Goal: Register for event/course

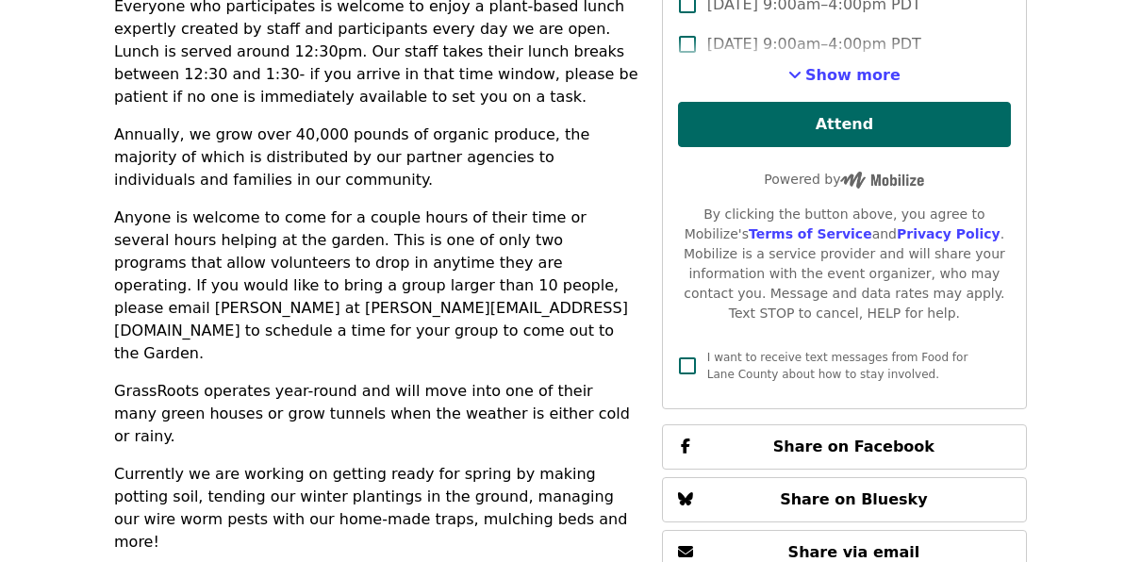
scroll to position [766, 0]
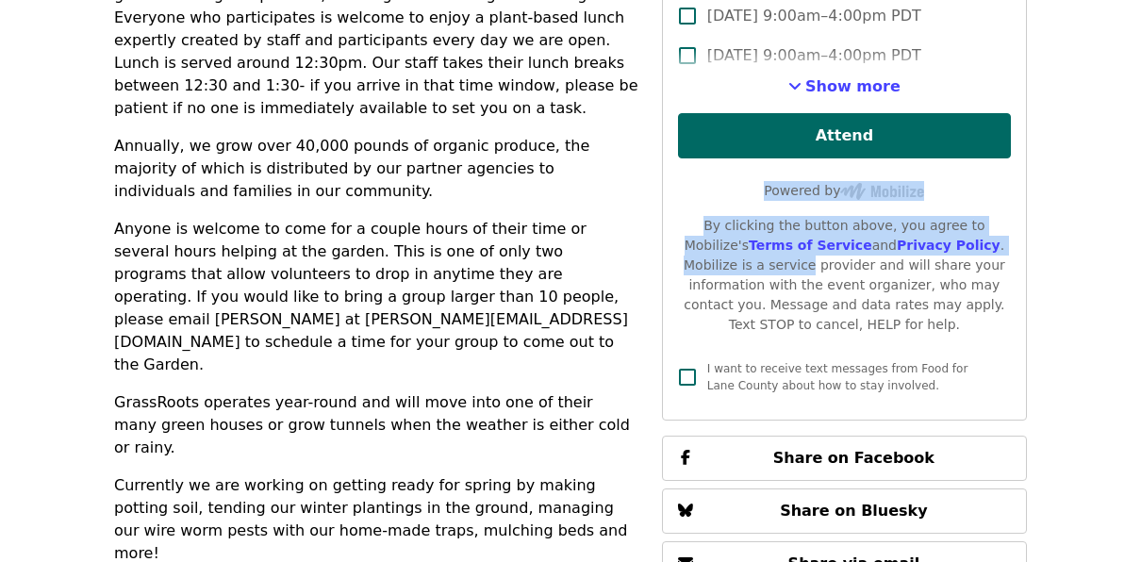
drag, startPoint x: 1123, startPoint y: 240, endPoint x: 1101, endPoint y: 154, distance: 88.5
click at [1101, 154] on article "GrassRoots Garden Highest Priority Volunteer Shift Time Tuesdays, Thursdays and…" at bounding box center [570, 302] width 1141 height 1971
drag, startPoint x: 1101, startPoint y: 154, endPoint x: 1140, endPoint y: 250, distance: 104.1
click at [1140, 250] on article "GrassRoots Garden Highest Priority Volunteer Shift Time Tuesdays, Thursdays and…" at bounding box center [570, 302] width 1141 height 1971
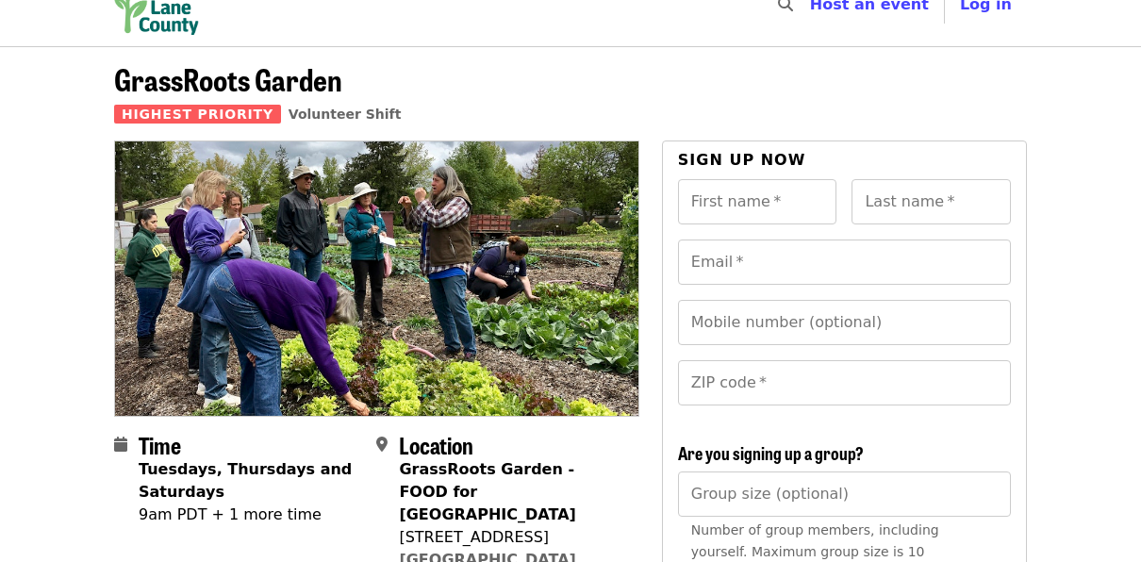
scroll to position [0, 0]
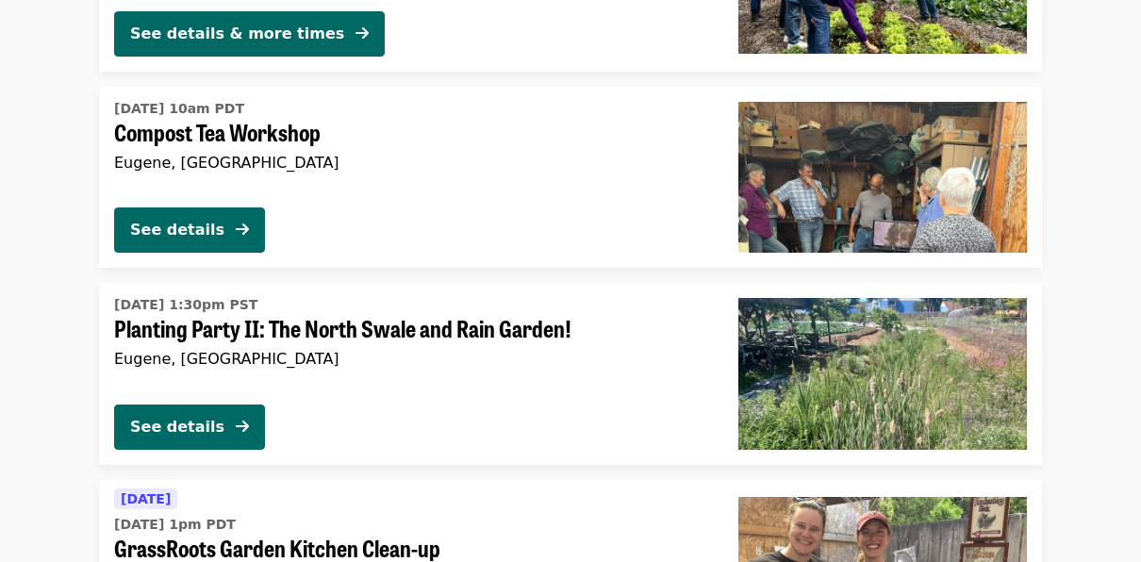
scroll to position [1961, 0]
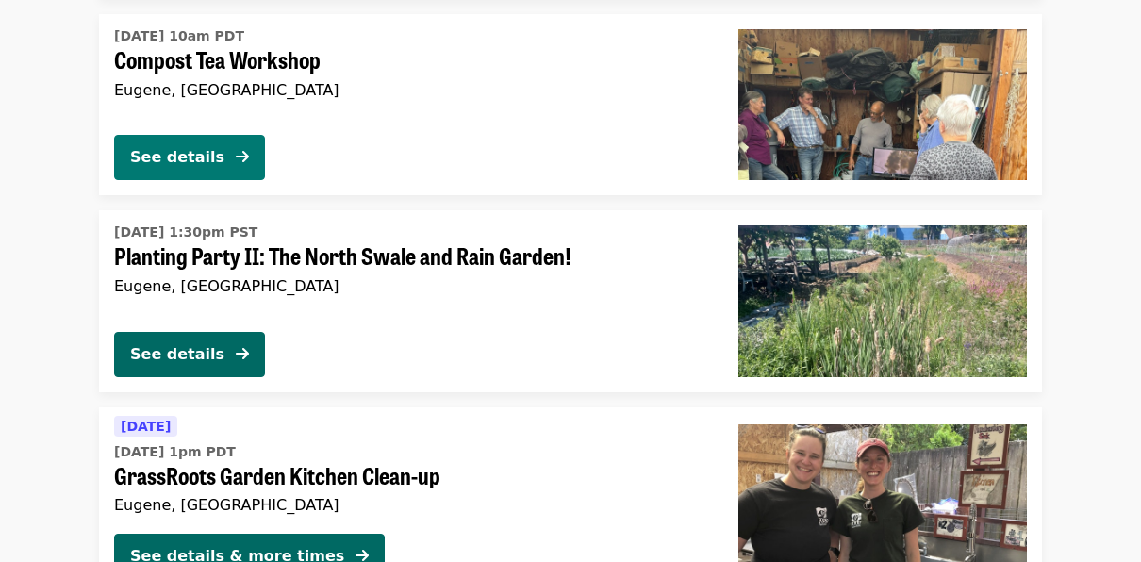
click at [199, 158] on div "See details" at bounding box center [177, 157] width 94 height 23
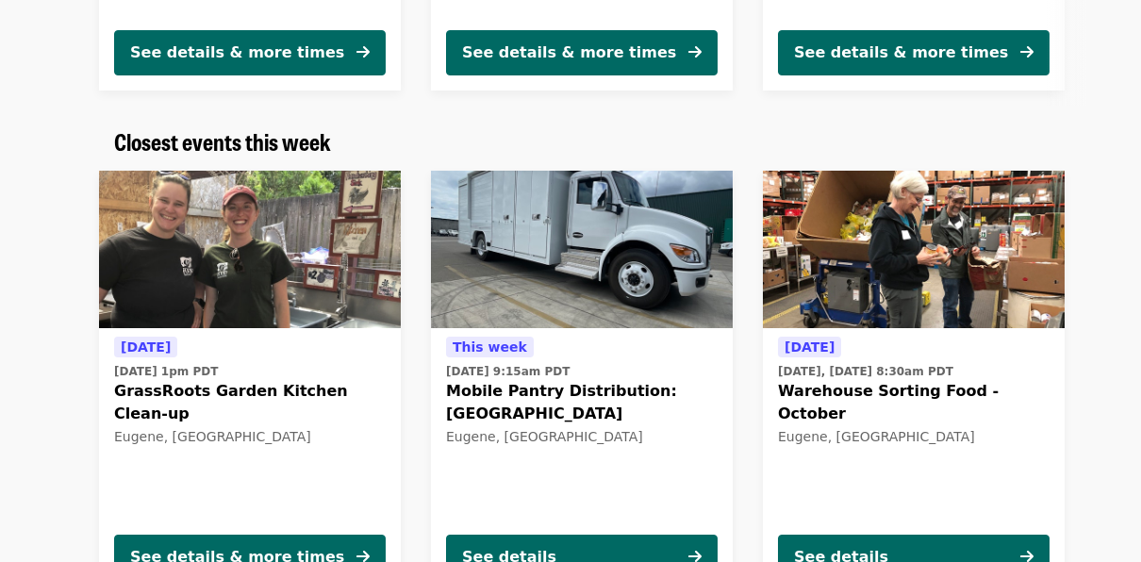
scroll to position [574, 0]
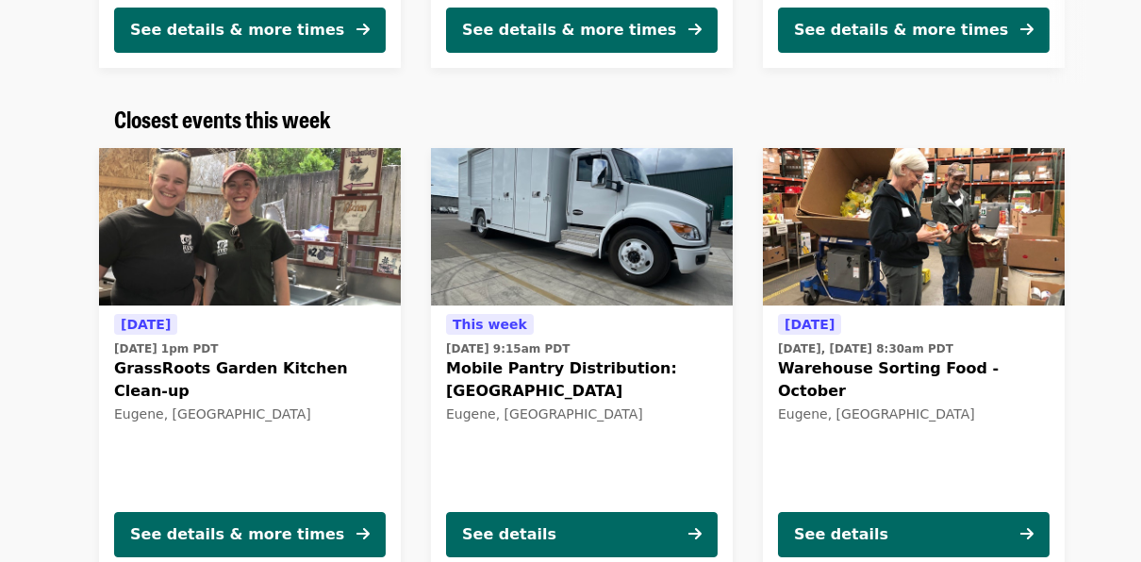
click at [199, 230] on img at bounding box center [250, 227] width 302 height 158
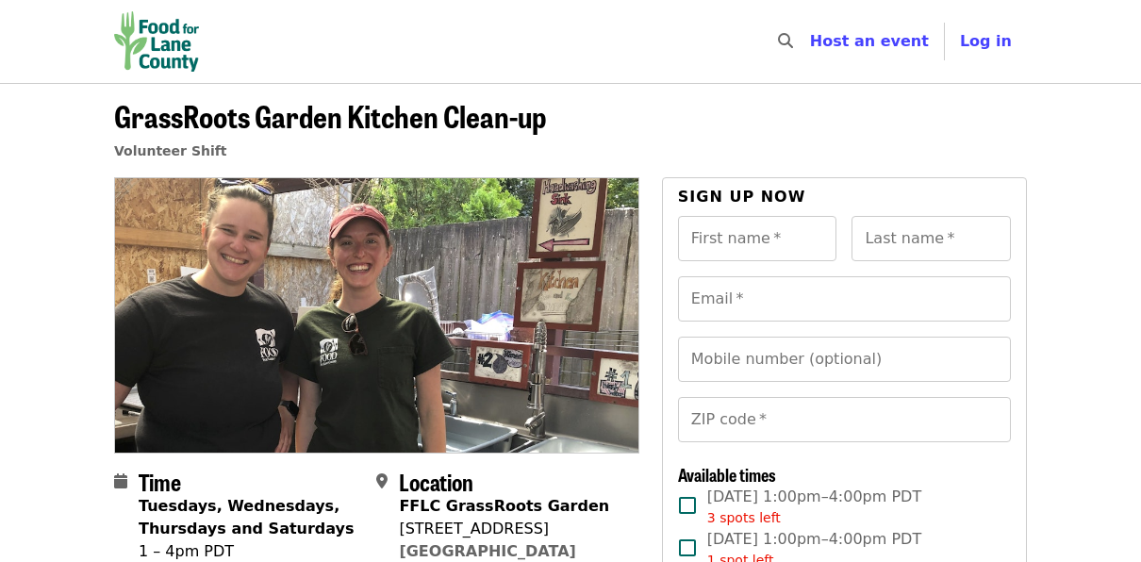
click at [199, 230] on img at bounding box center [377, 315] width 524 height 274
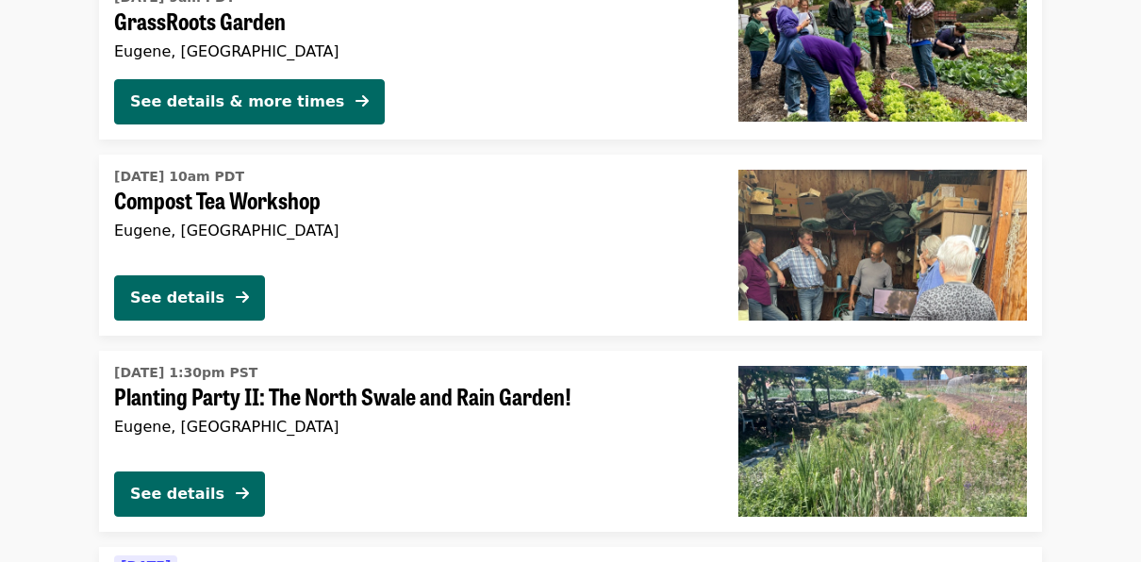
scroll to position [1821, 0]
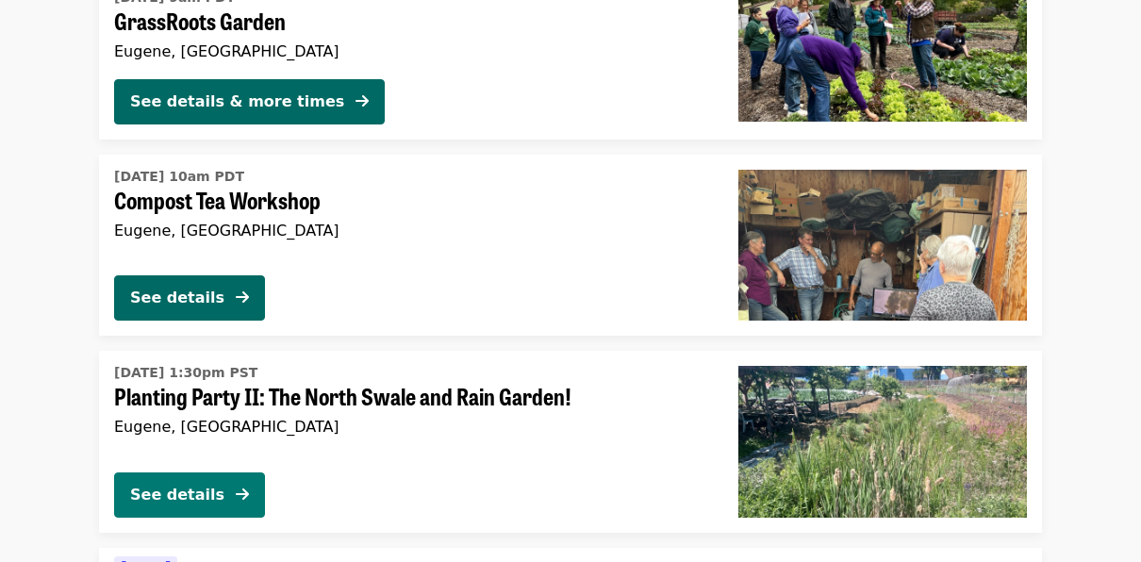
click at [202, 504] on div "See details" at bounding box center [177, 495] width 94 height 23
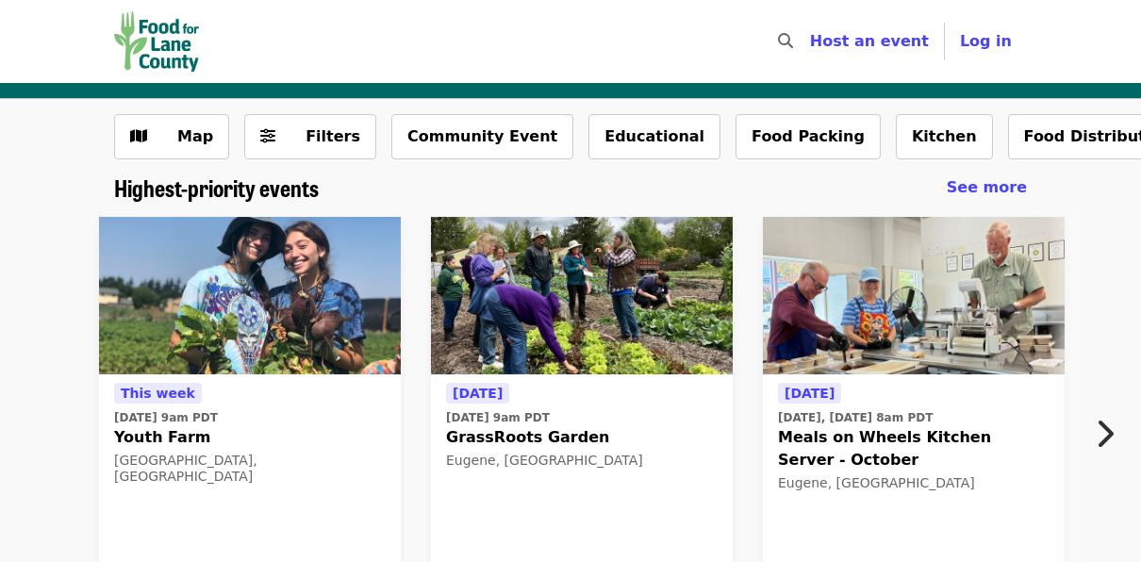
click at [506, 340] on img at bounding box center [582, 296] width 302 height 158
click at [208, 306] on img at bounding box center [250, 296] width 302 height 158
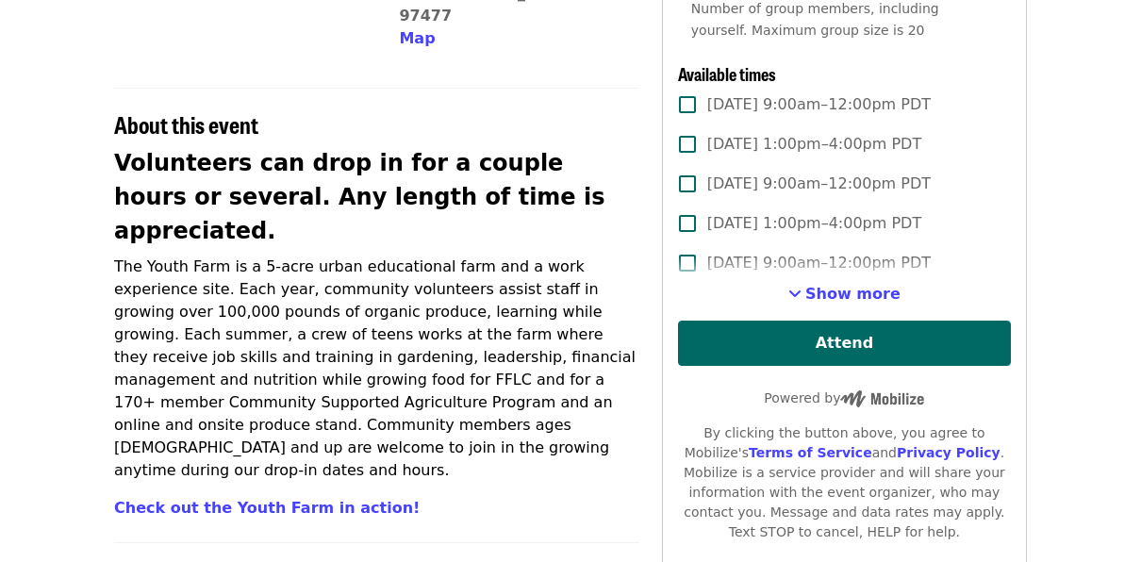
scroll to position [560, 0]
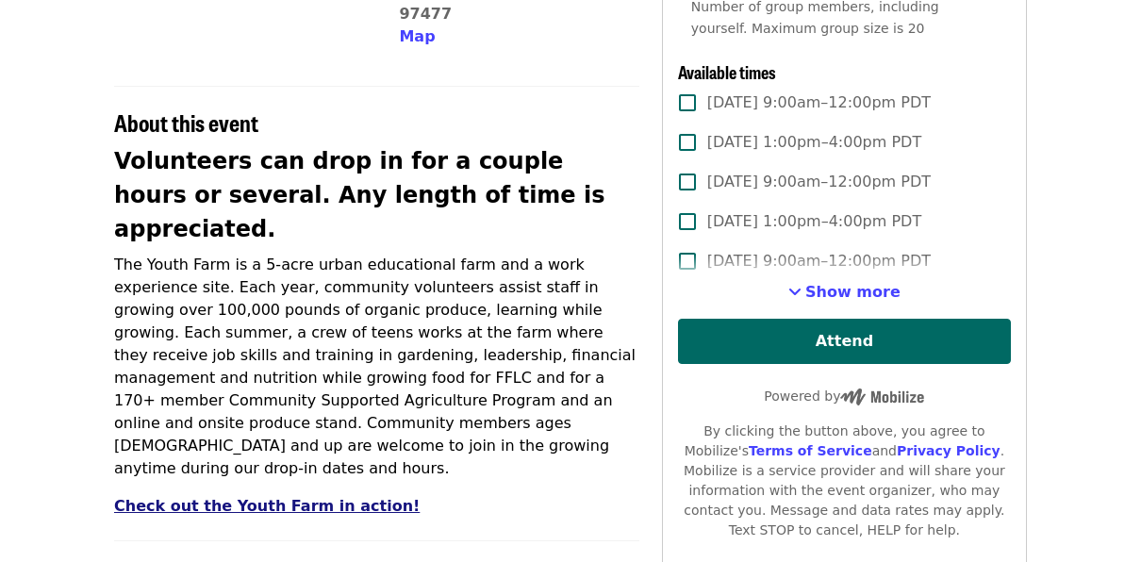
click at [213, 497] on link "Check out the Youth Farm in action!" at bounding box center [267, 506] width 306 height 18
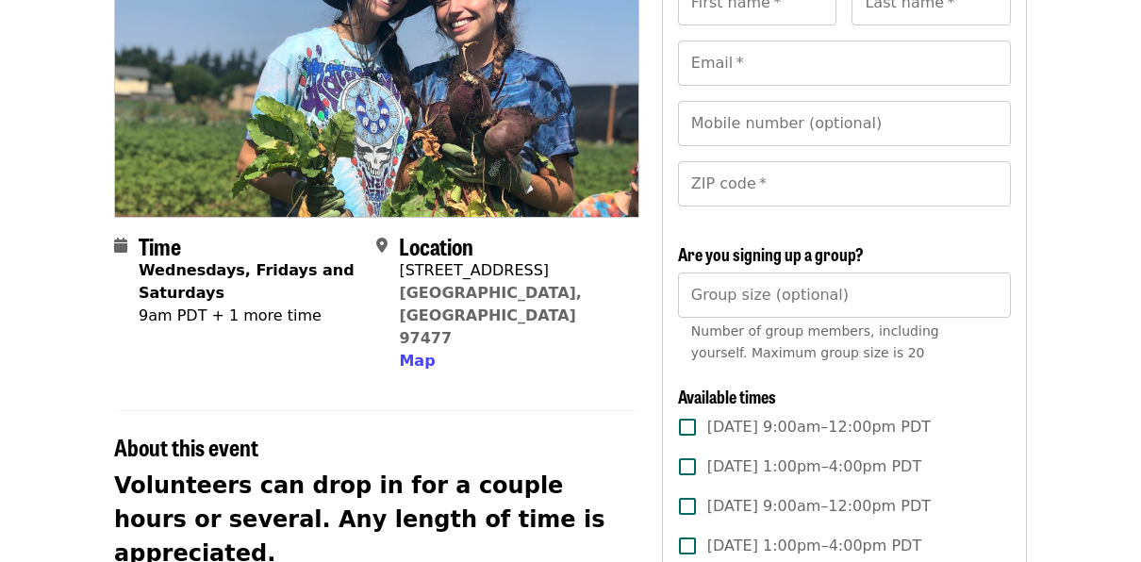
scroll to position [0, 0]
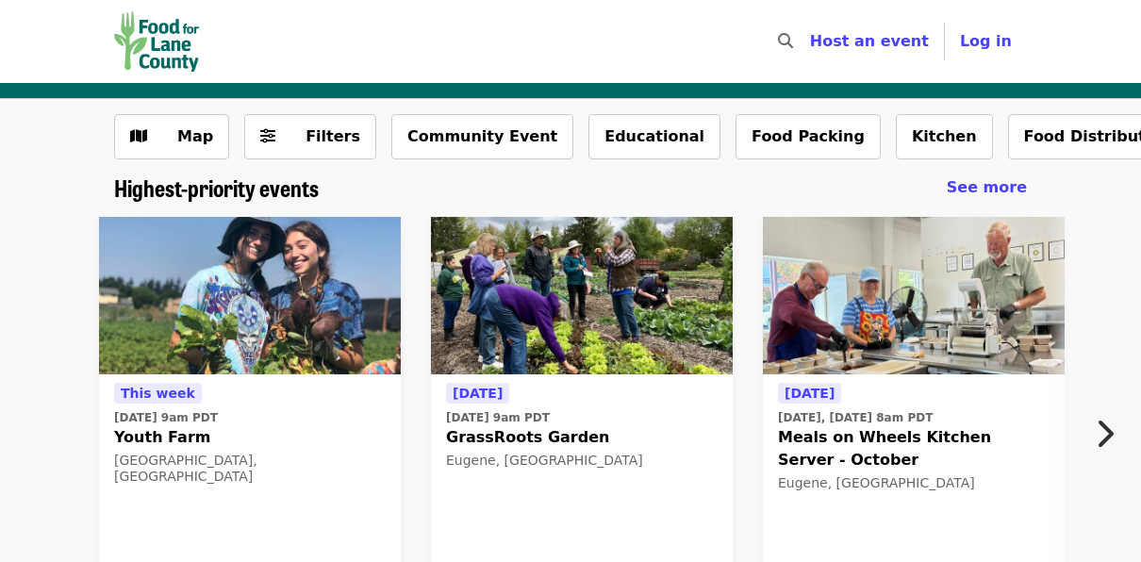
click at [593, 341] on img at bounding box center [582, 296] width 302 height 158
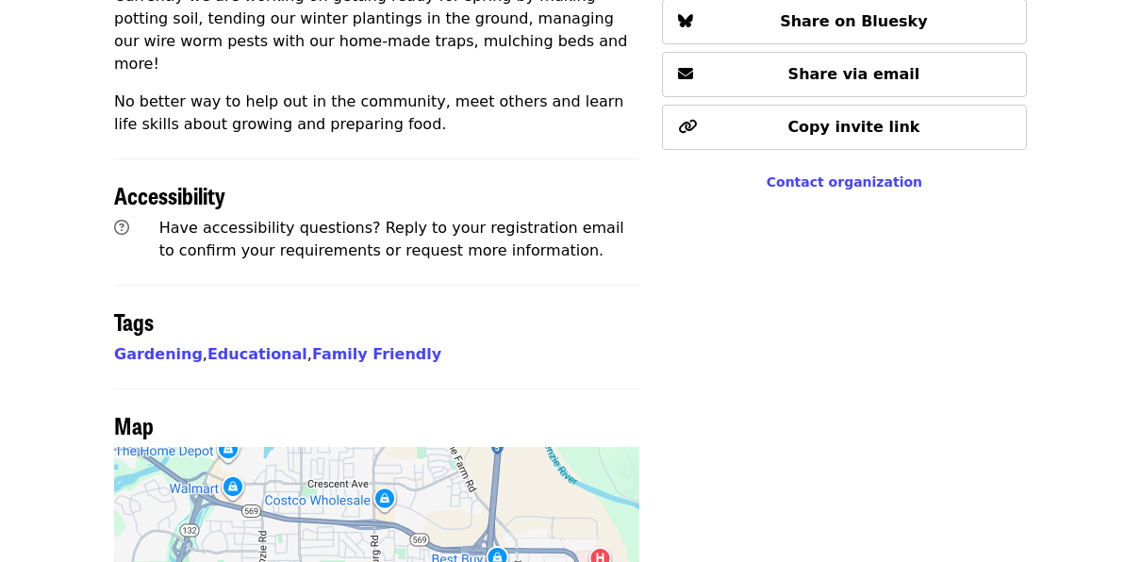
scroll to position [1260, 0]
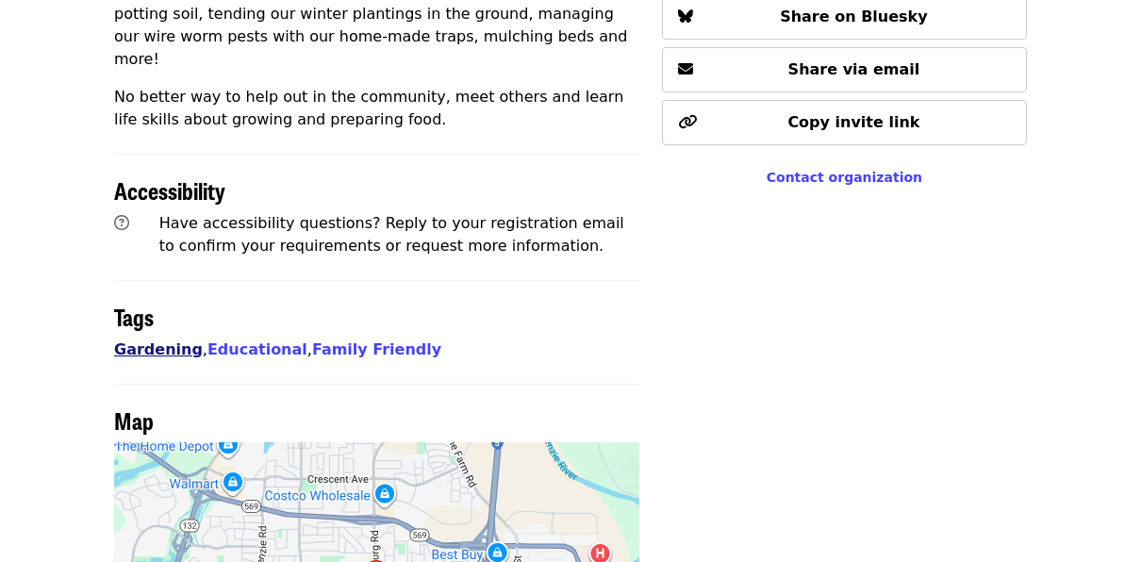
click at [156, 341] on link "Gardening" at bounding box center [158, 350] width 89 height 18
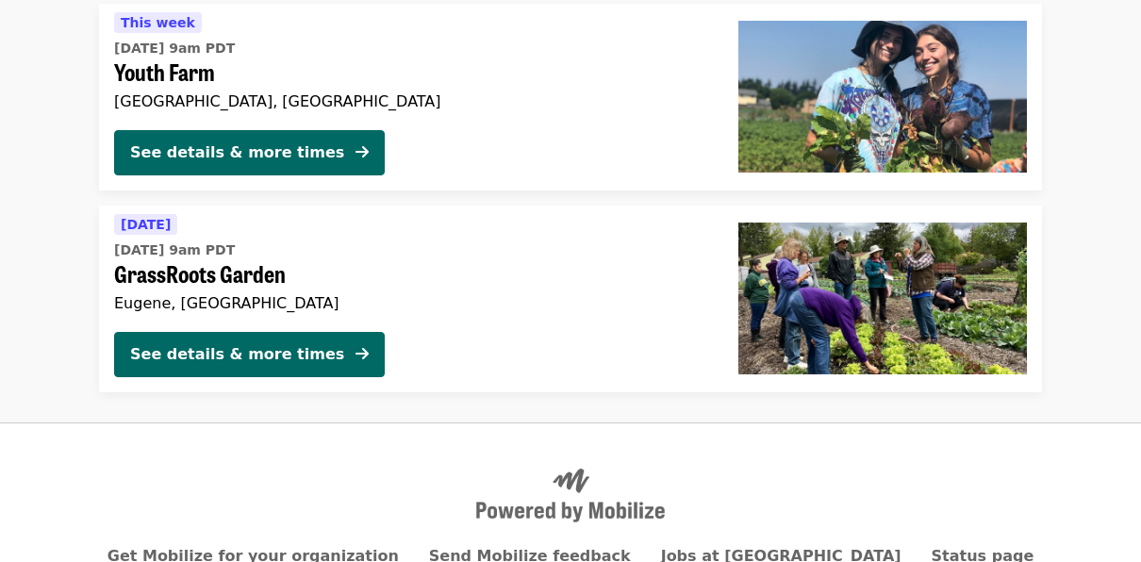
scroll to position [331, 0]
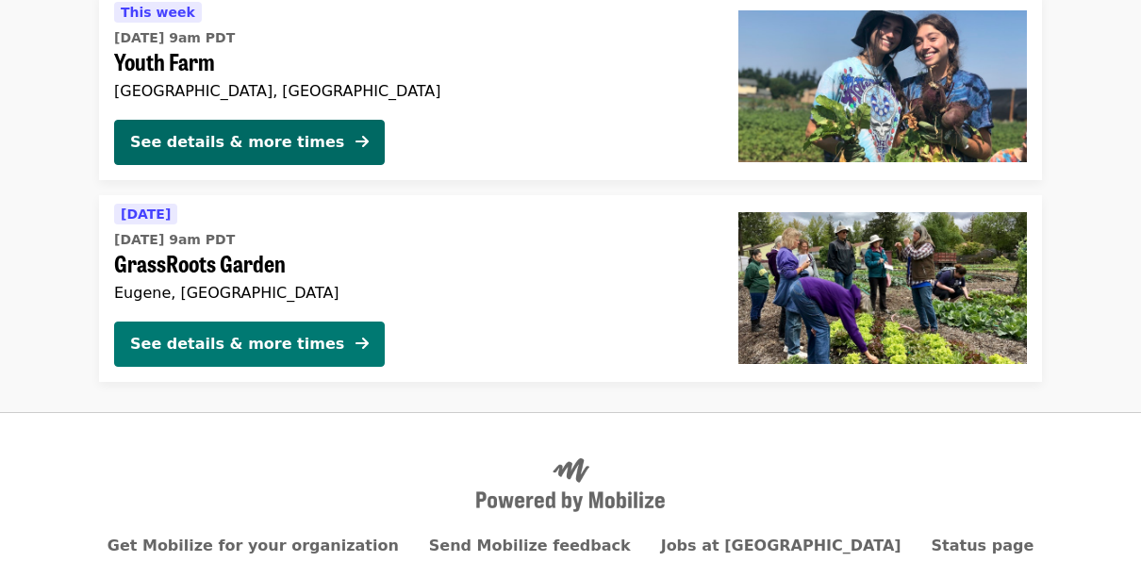
click at [164, 345] on div "See details & more times" at bounding box center [237, 344] width 214 height 23
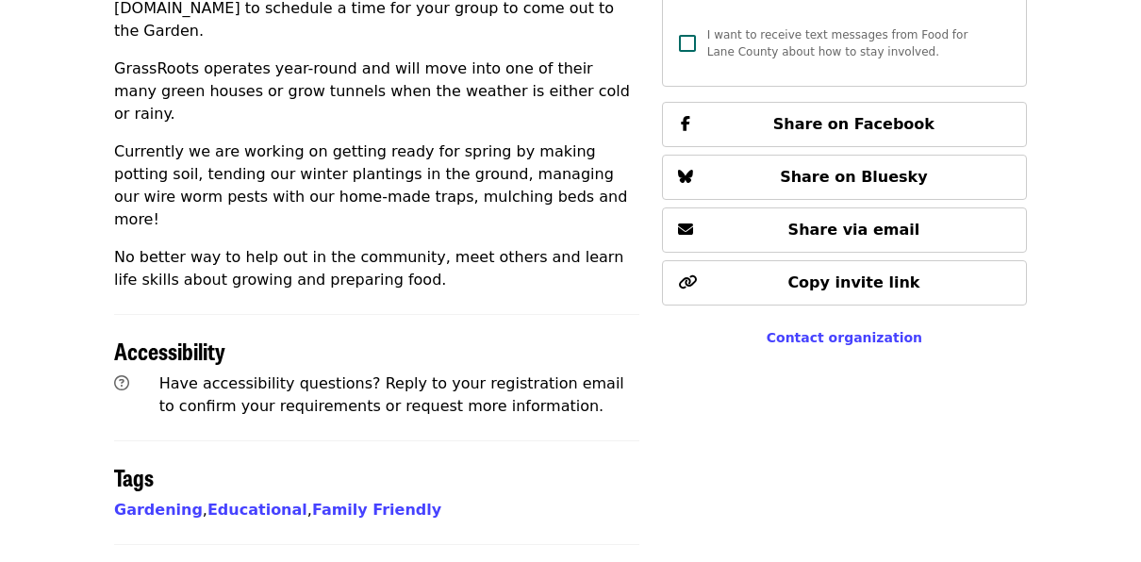
scroll to position [1115, 0]
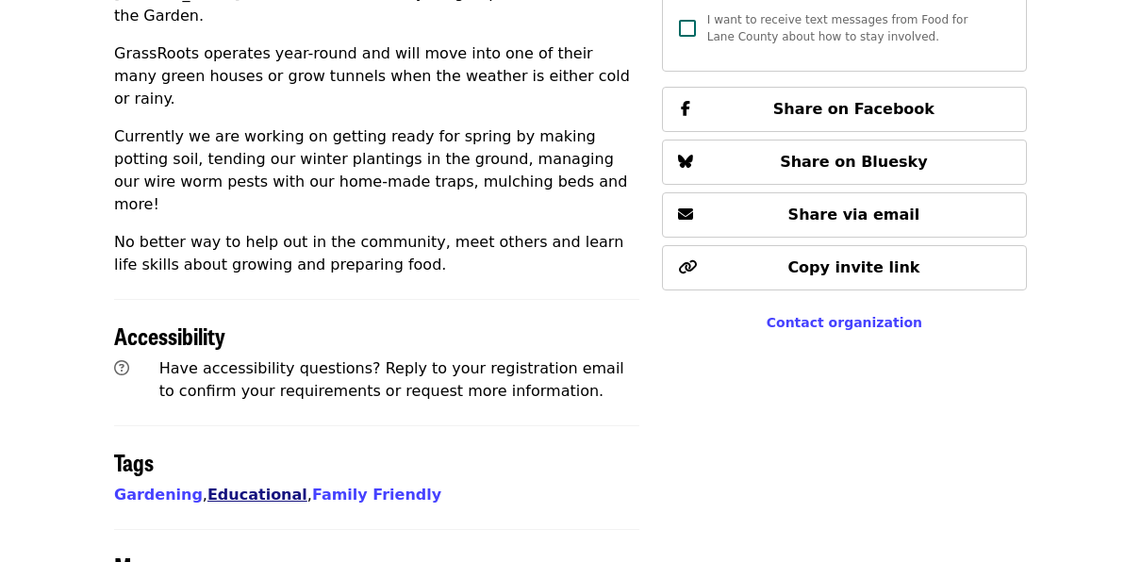
click at [224, 486] on link "Educational" at bounding box center [258, 495] width 100 height 18
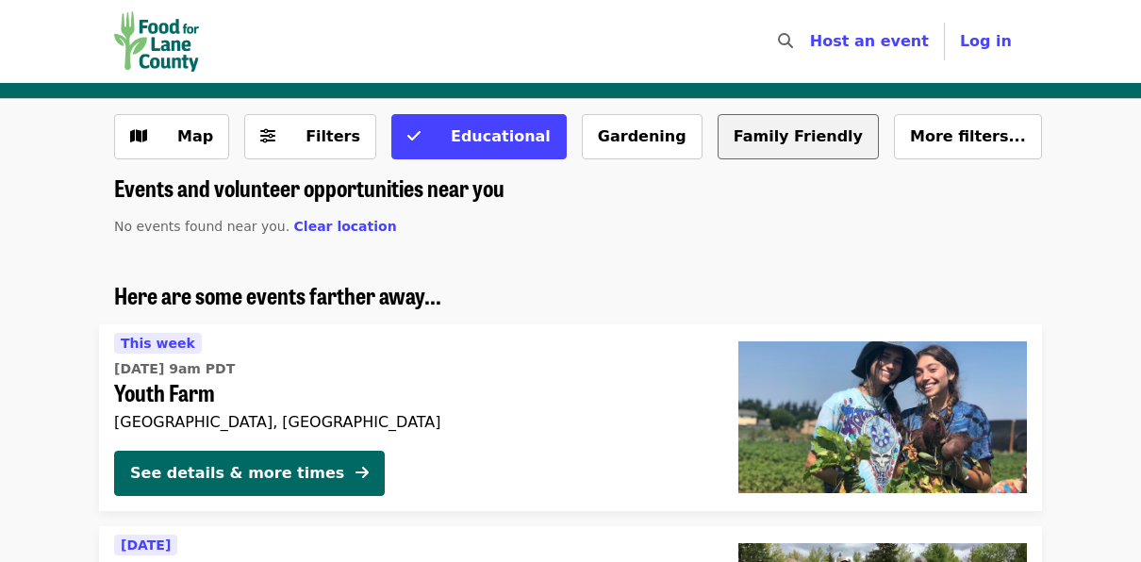
click at [718, 140] on button "Family Friendly" at bounding box center [798, 136] width 161 height 45
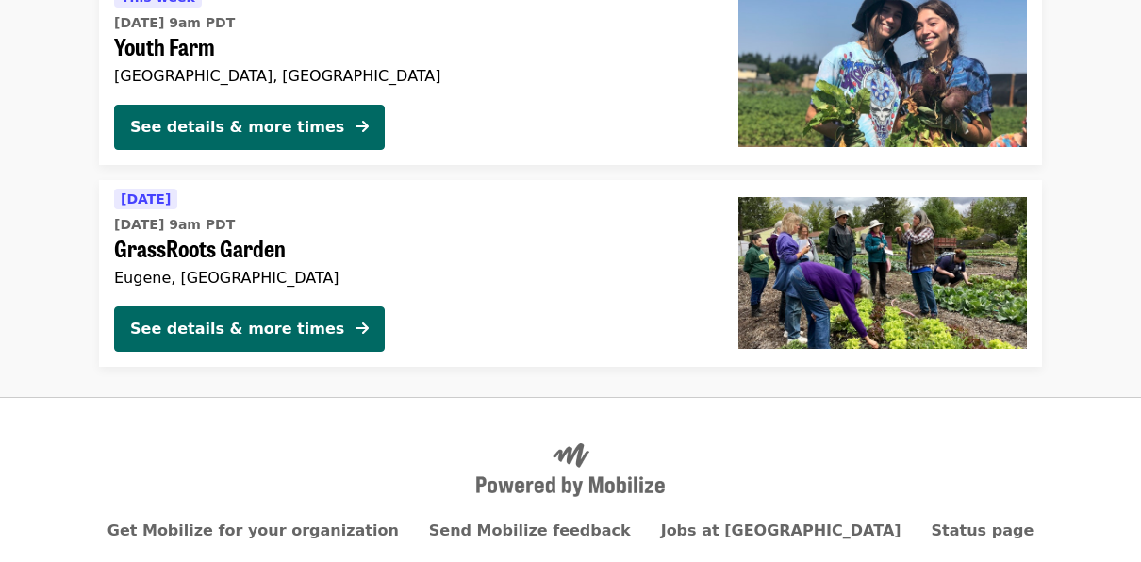
scroll to position [356, 0]
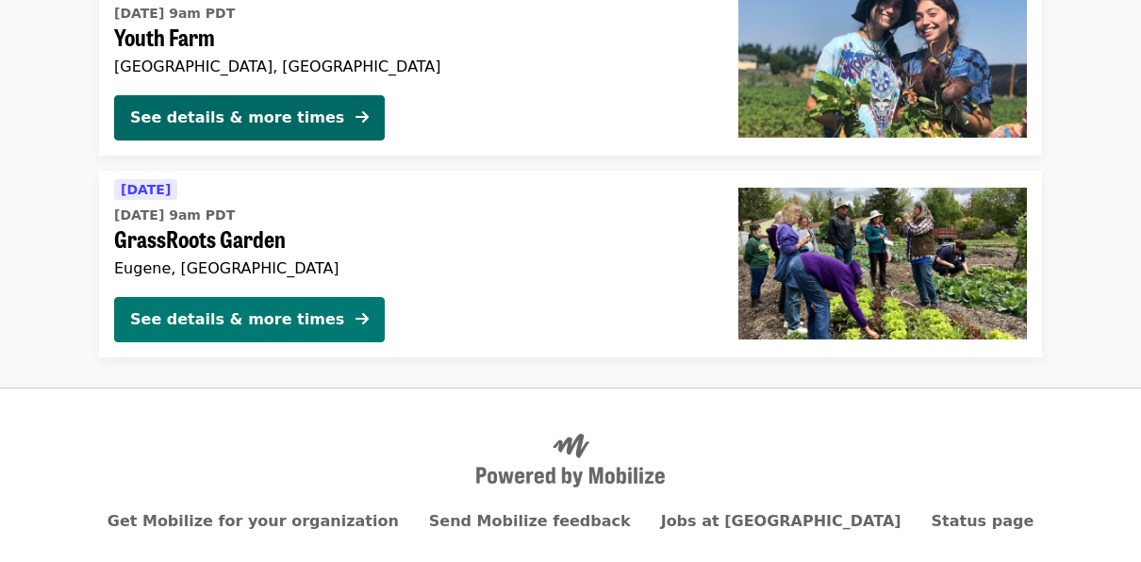
click at [218, 323] on div "See details & more times" at bounding box center [237, 319] width 214 height 23
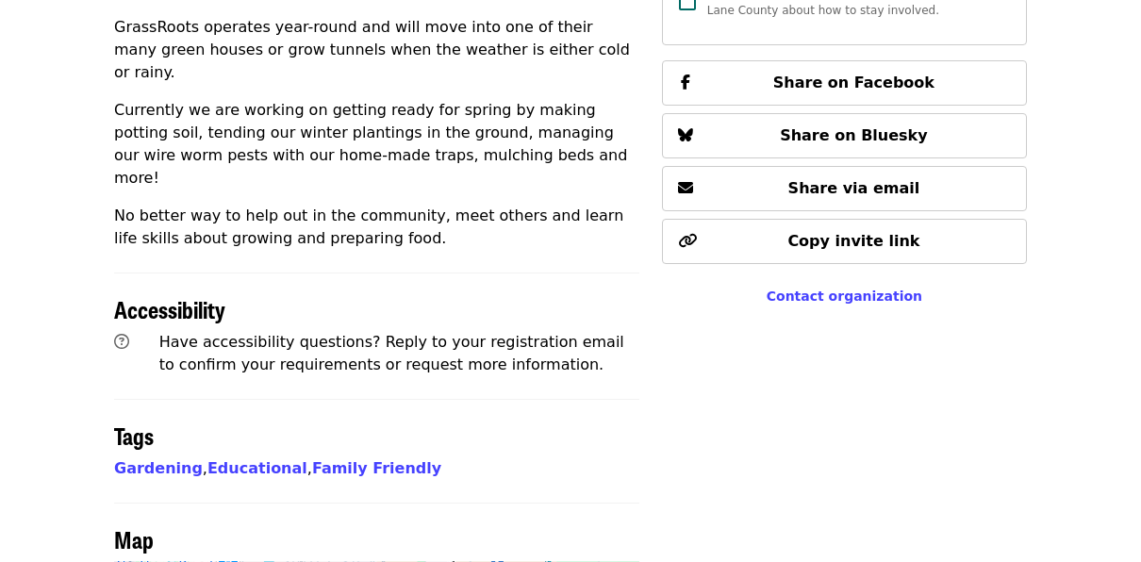
scroll to position [1166, 0]
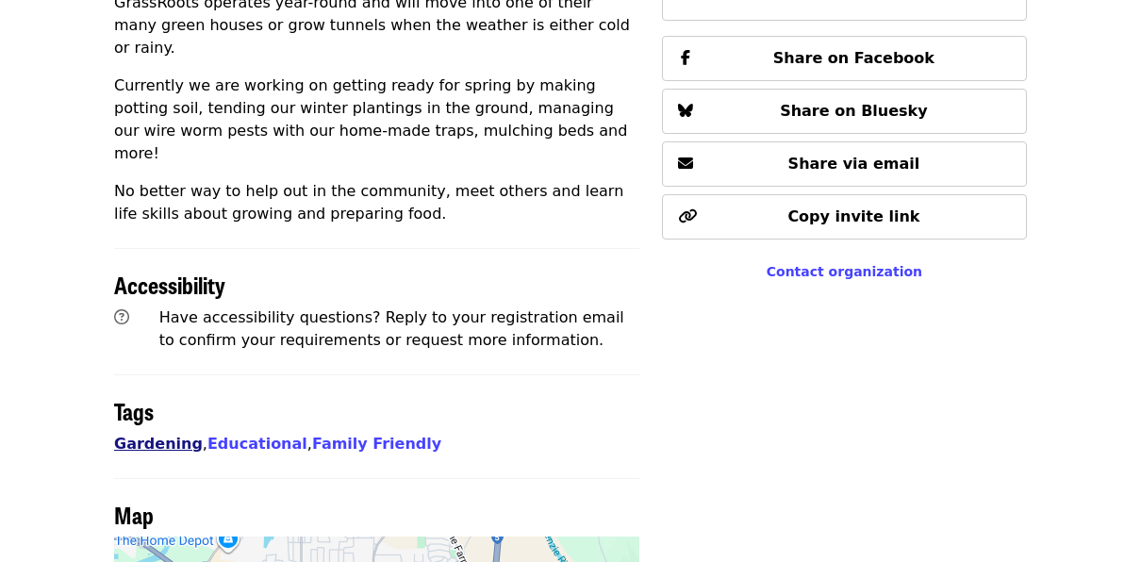
click at [131, 435] on link "Gardening" at bounding box center [158, 444] width 89 height 18
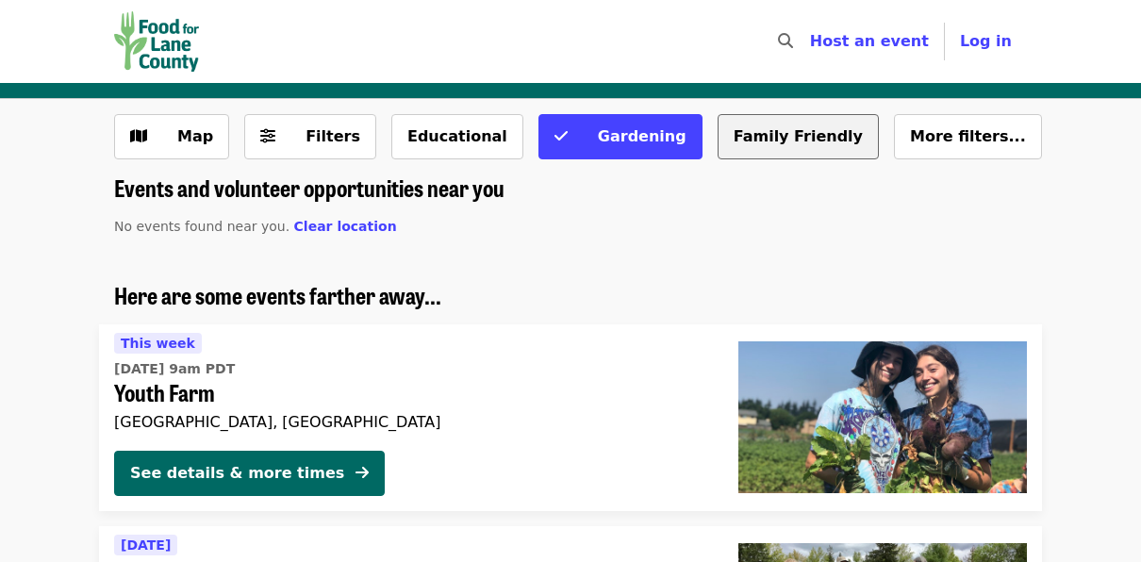
click at [718, 149] on button "Family Friendly" at bounding box center [798, 136] width 161 height 45
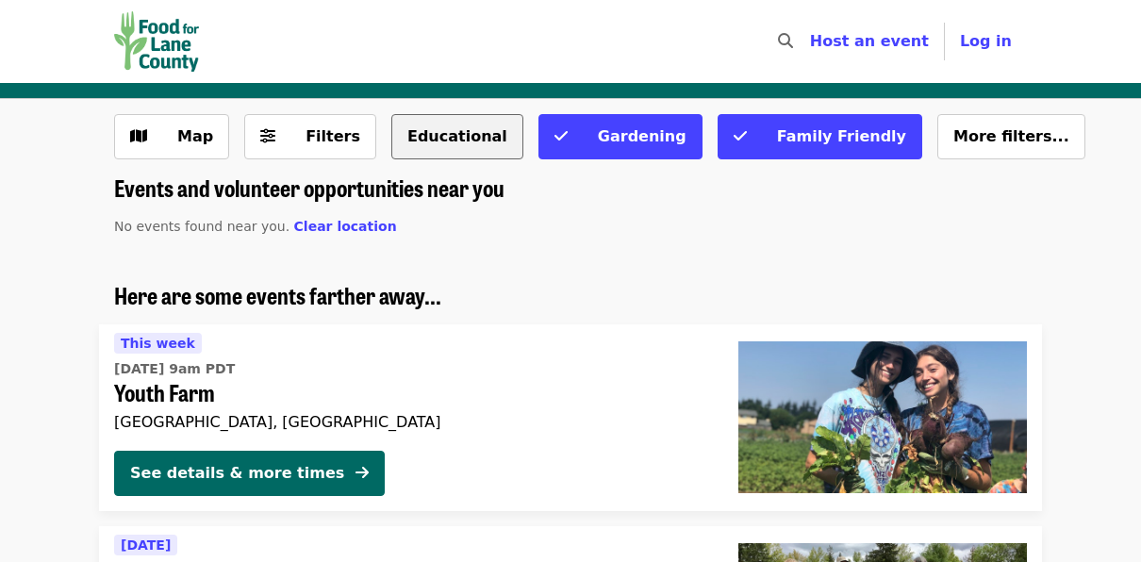
click at [416, 137] on button "Educational" at bounding box center [457, 136] width 132 height 45
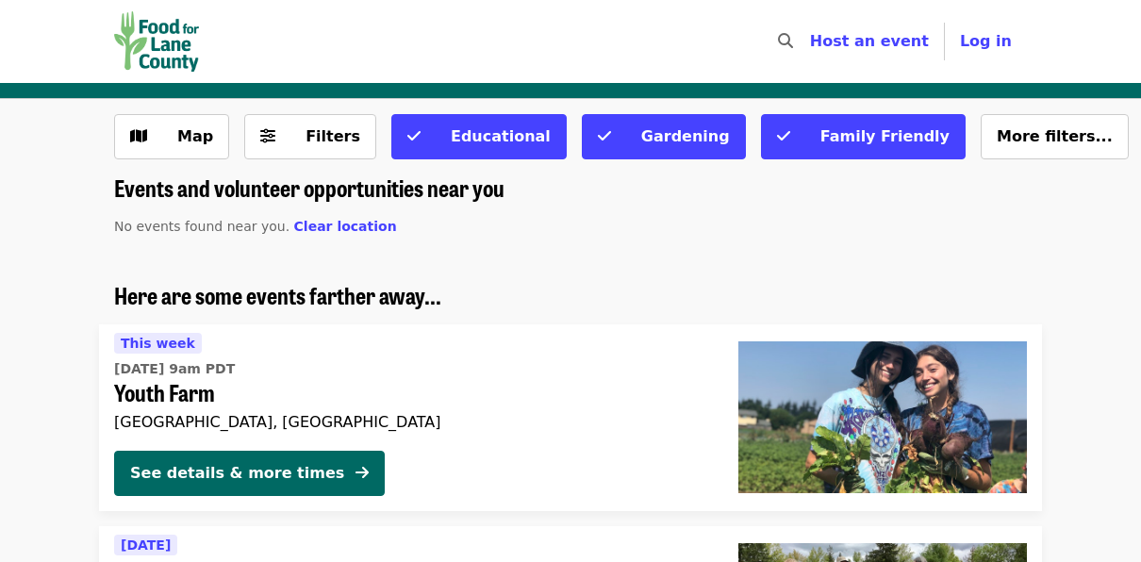
drag, startPoint x: 936, startPoint y: 144, endPoint x: 929, endPoint y: 127, distance: 18.2
click at [997, 127] on span "More filters..." at bounding box center [1055, 136] width 116 height 18
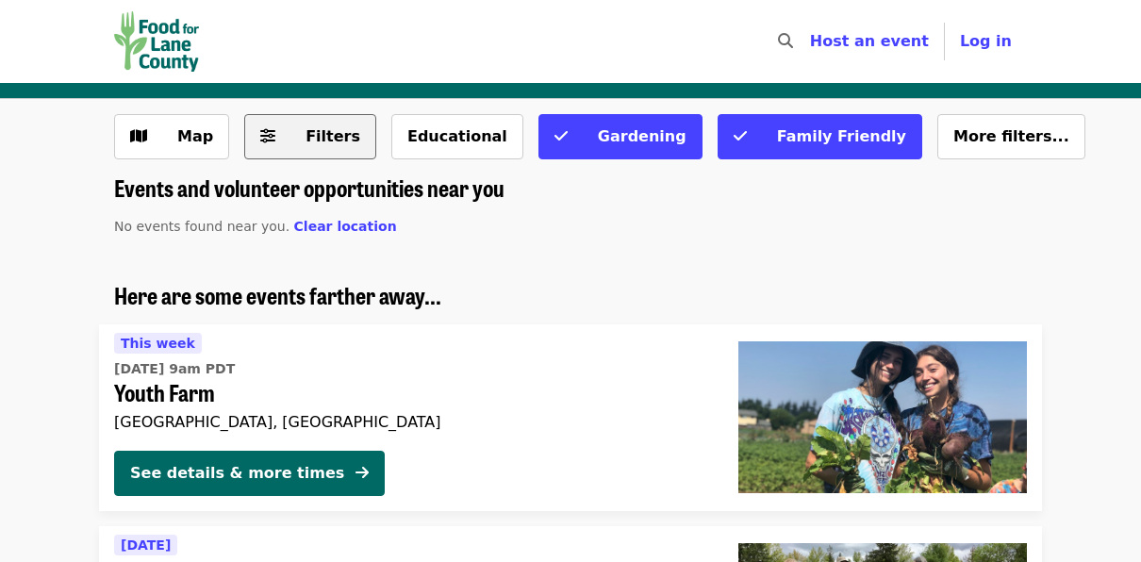
click at [319, 143] on span "Filters" at bounding box center [333, 136] width 55 height 18
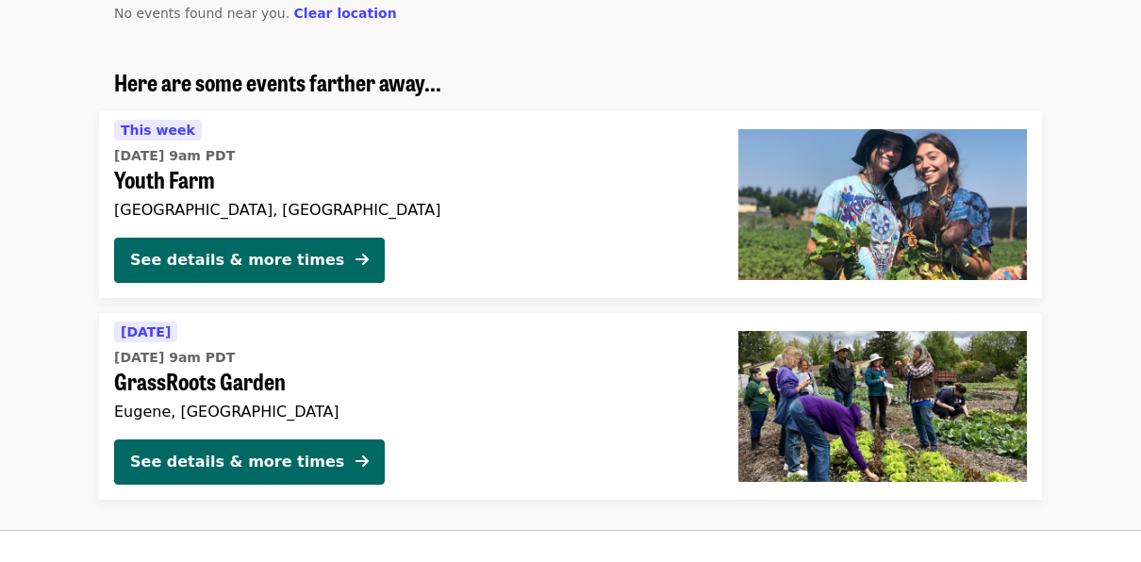
scroll to position [1238, 0]
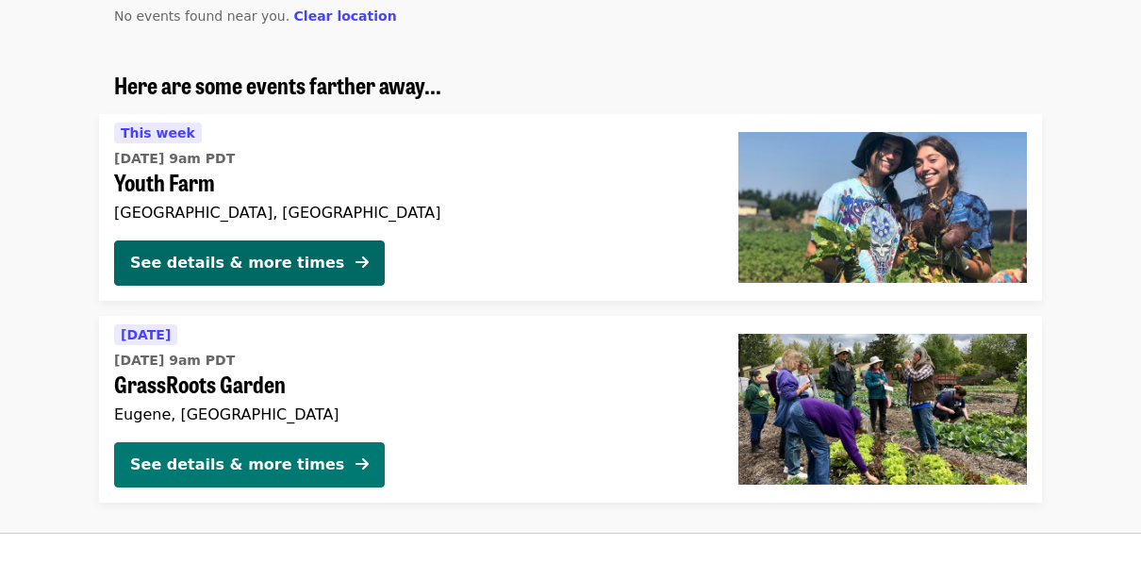
click at [246, 476] on div "See details & more times" at bounding box center [237, 465] width 214 height 23
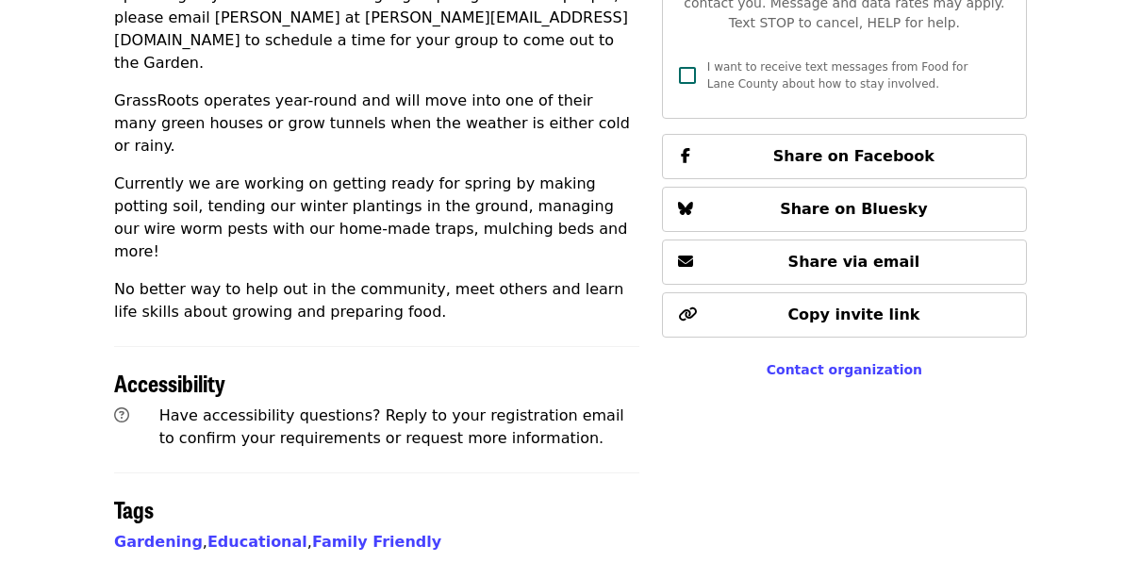
scroll to position [1052, 0]
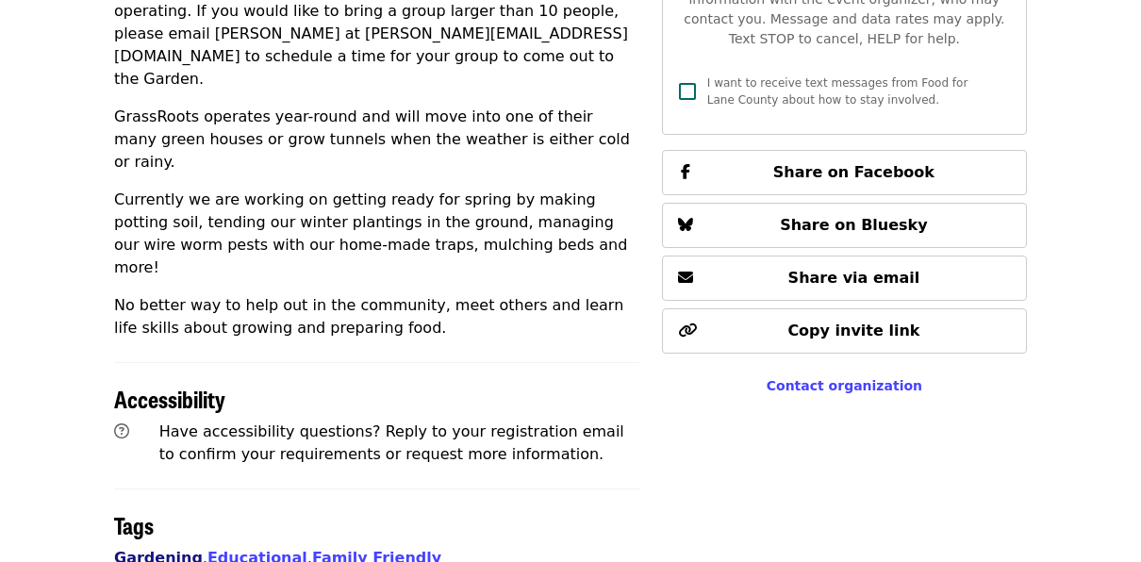
click at [150, 549] on link "Gardening" at bounding box center [158, 558] width 89 height 18
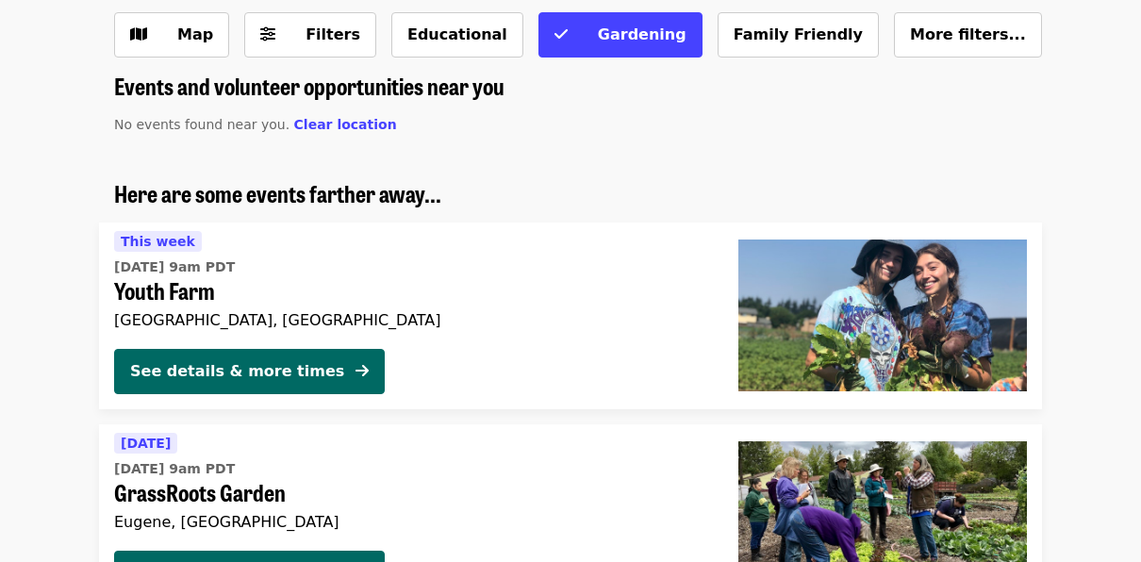
scroll to position [91, 0]
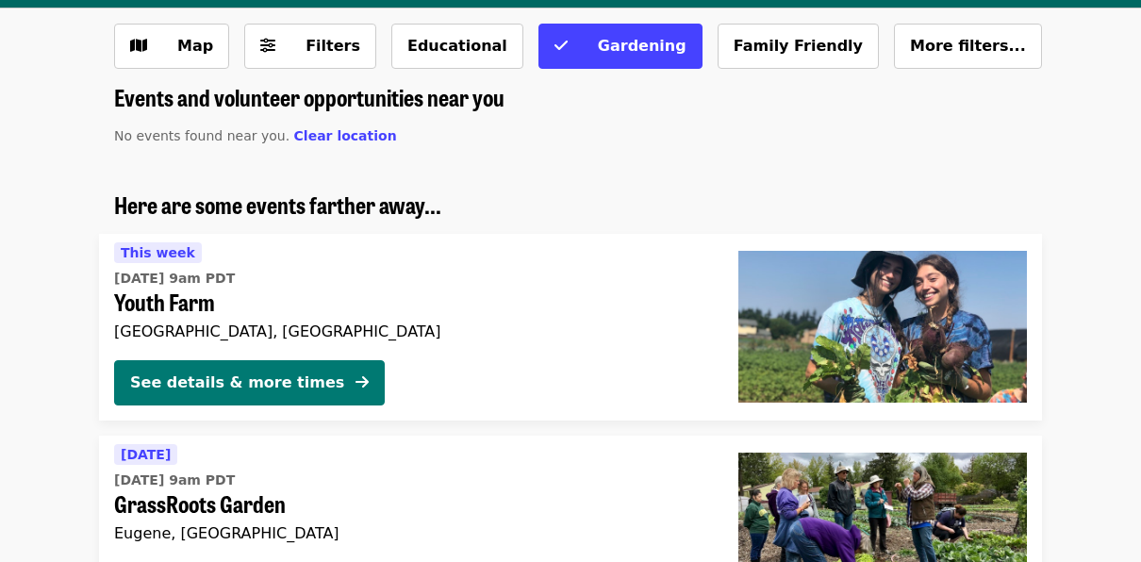
click at [219, 374] on div "See details & more times" at bounding box center [237, 383] width 214 height 23
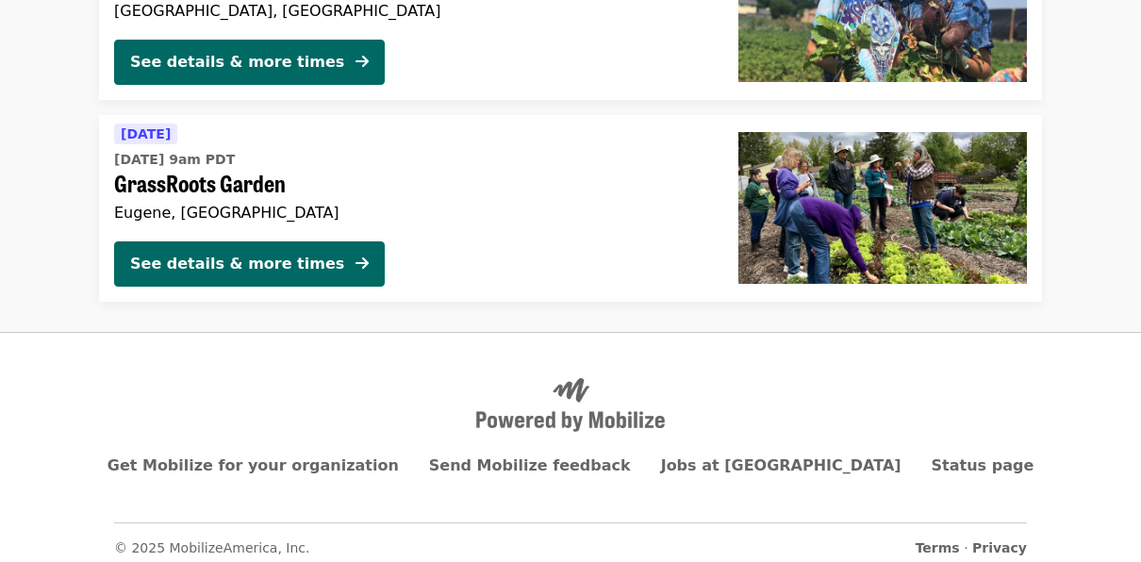
scroll to position [422, 0]
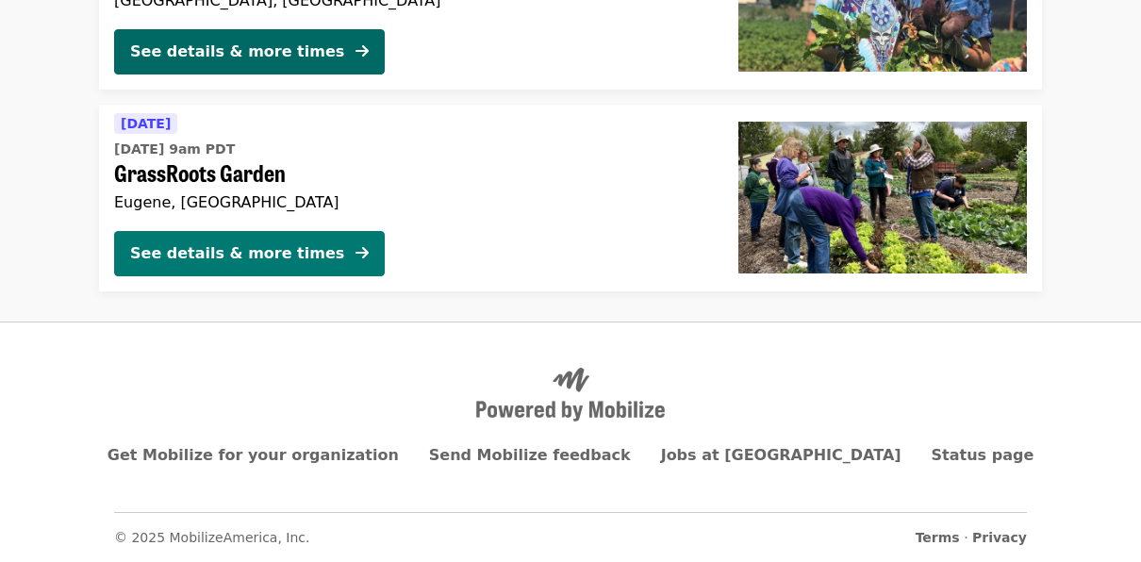
drag, startPoint x: 273, startPoint y: 257, endPoint x: 213, endPoint y: 257, distance: 59.4
click at [213, 257] on div "See details & more times" at bounding box center [237, 253] width 214 height 23
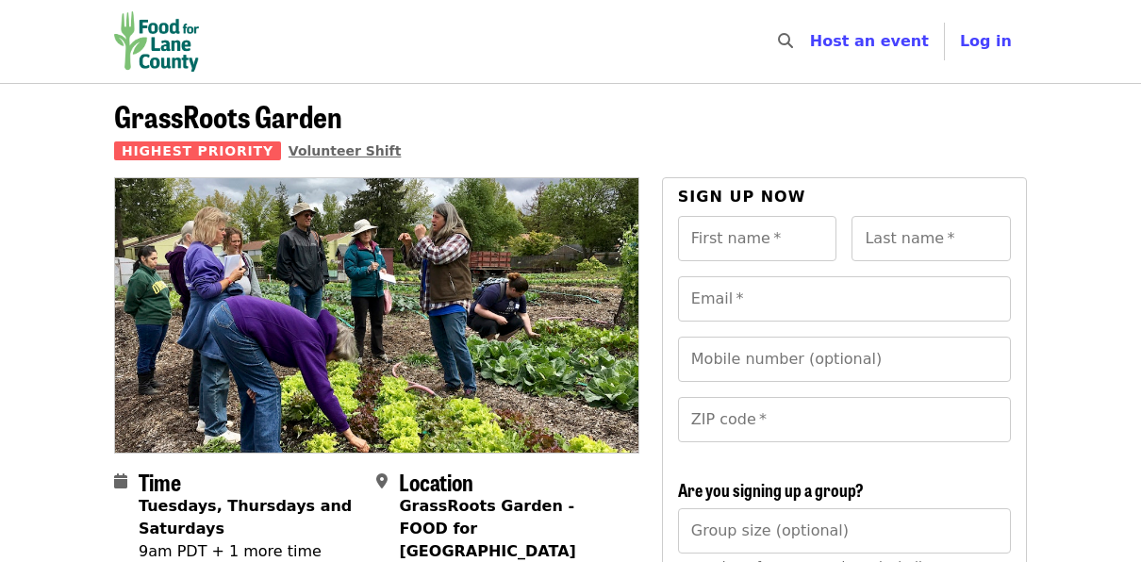
click at [335, 149] on span "Volunteer Shift" at bounding box center [345, 150] width 113 height 15
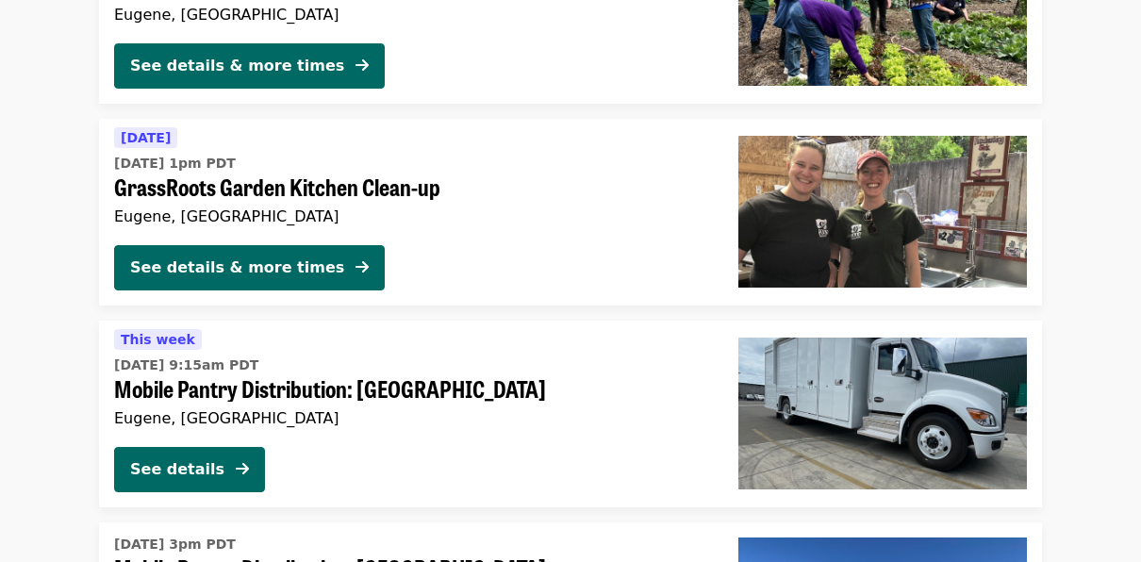
scroll to position [613, 0]
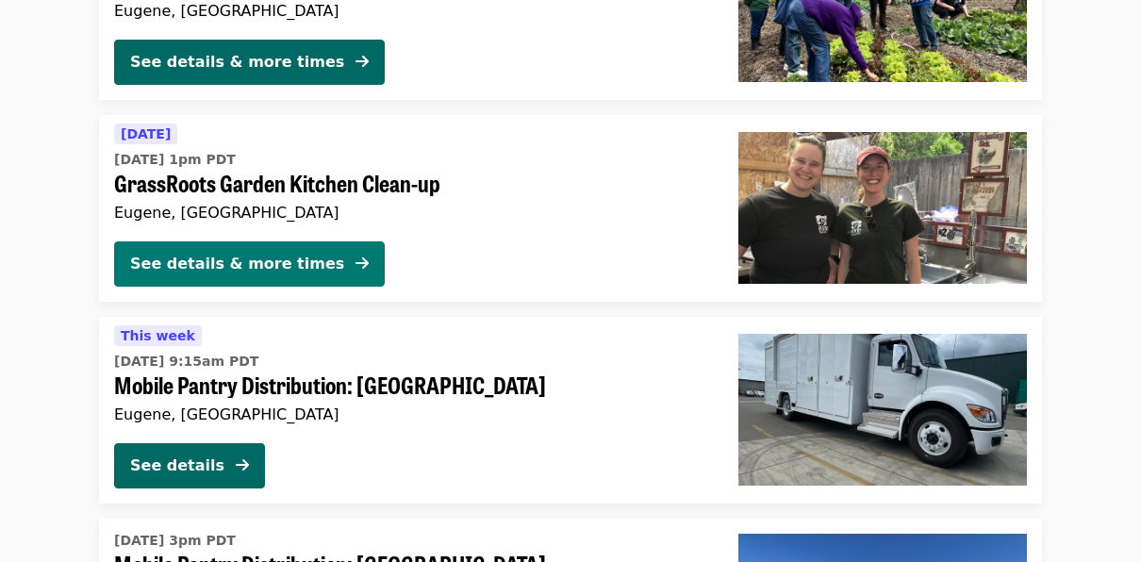
click at [271, 268] on div "See details & more times" at bounding box center [237, 264] width 214 height 23
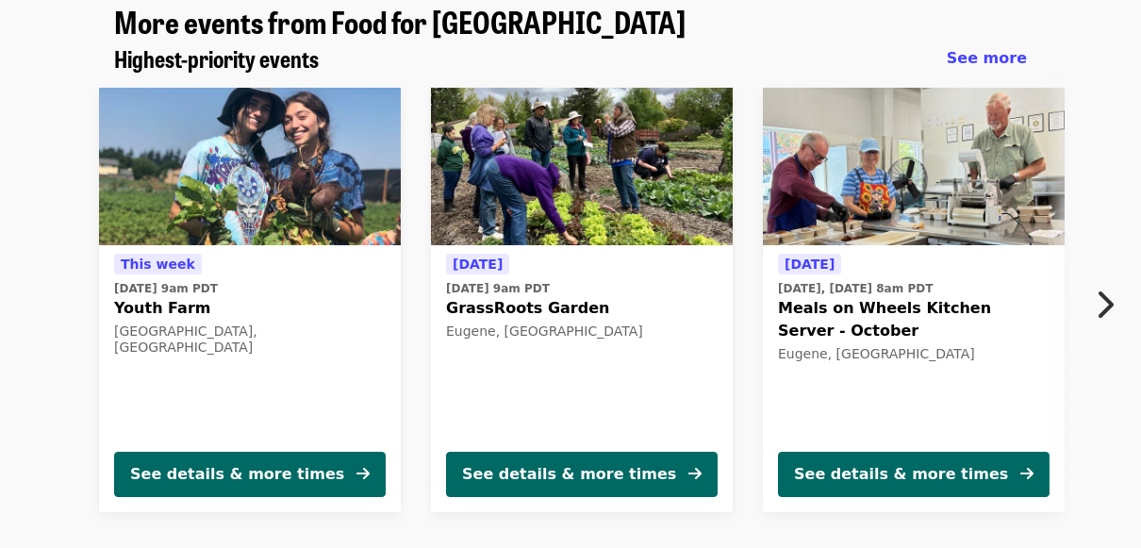
scroll to position [1573, 0]
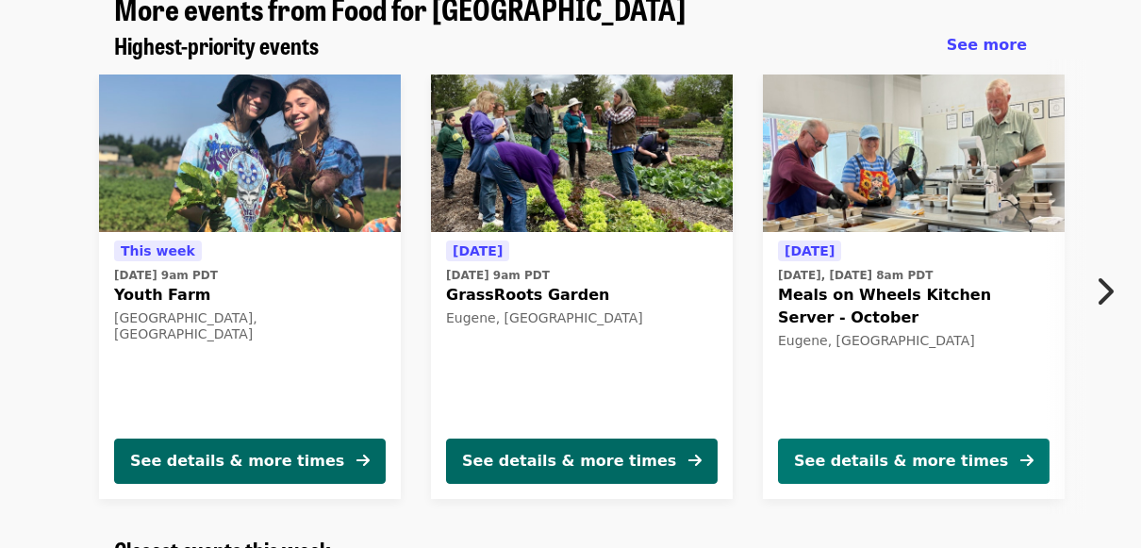
click at [921, 450] on div "See details & more times" at bounding box center [901, 461] width 214 height 23
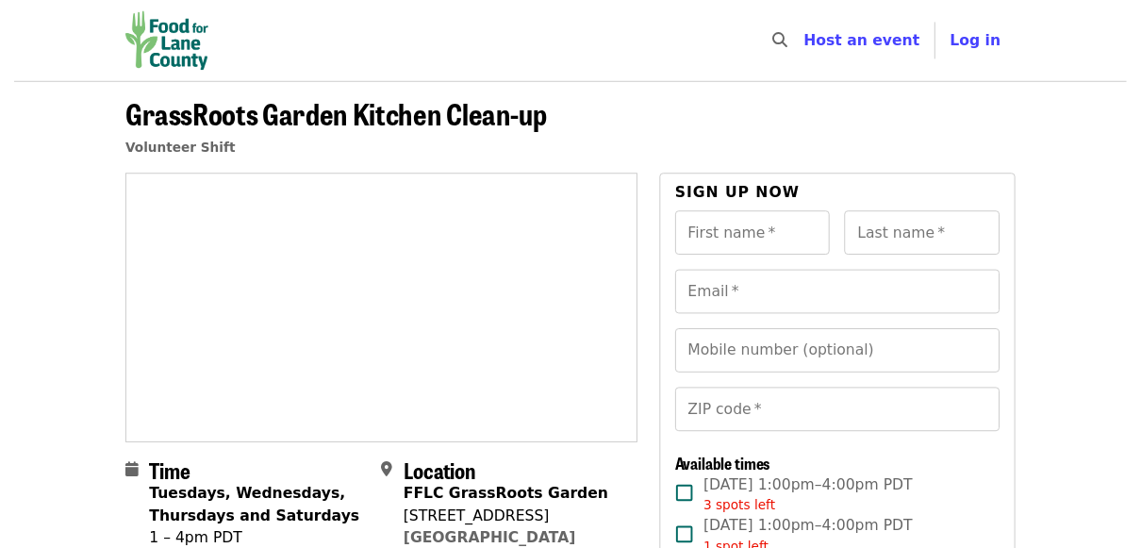
scroll to position [1350, 0]
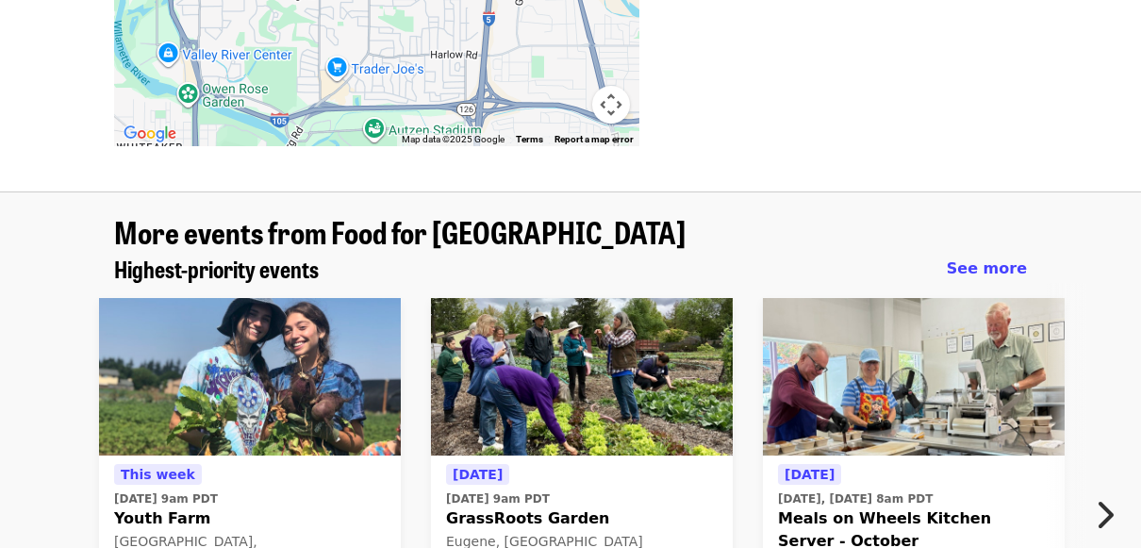
click at [525, 391] on img at bounding box center [582, 377] width 302 height 158
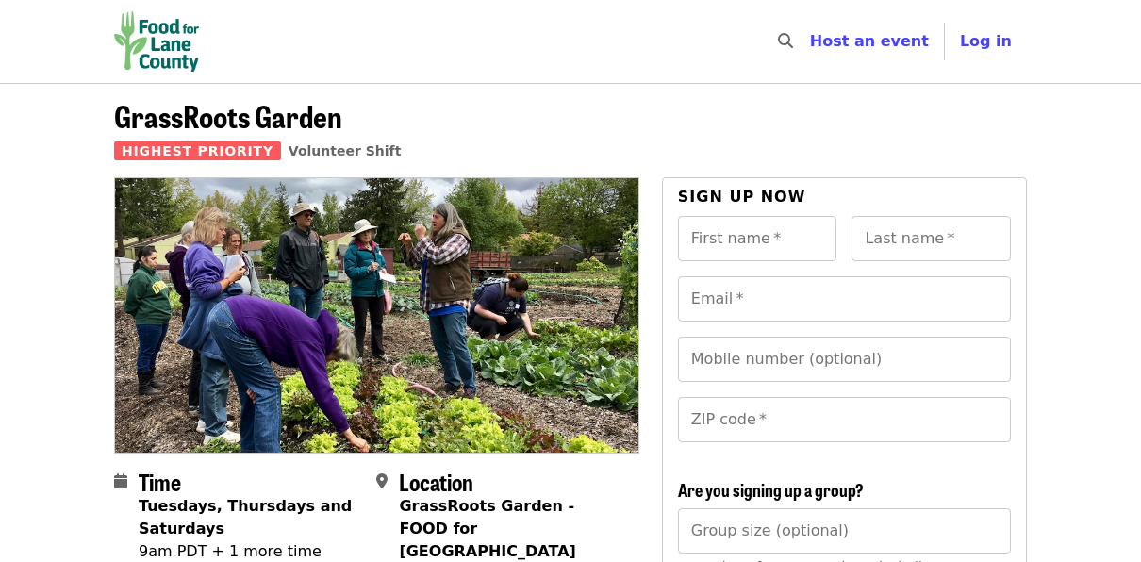
click at [207, 157] on span "Highest Priority" at bounding box center [197, 150] width 167 height 19
click at [293, 154] on span "Volunteer Shift" at bounding box center [345, 150] width 113 height 15
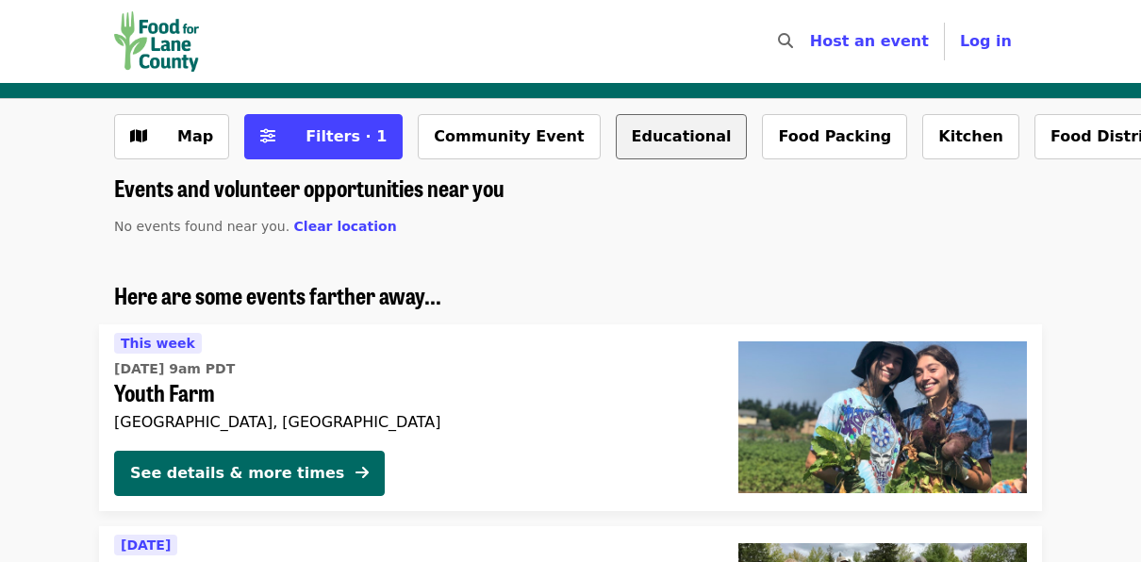
click at [627, 128] on button "Educational" at bounding box center [682, 136] width 132 height 45
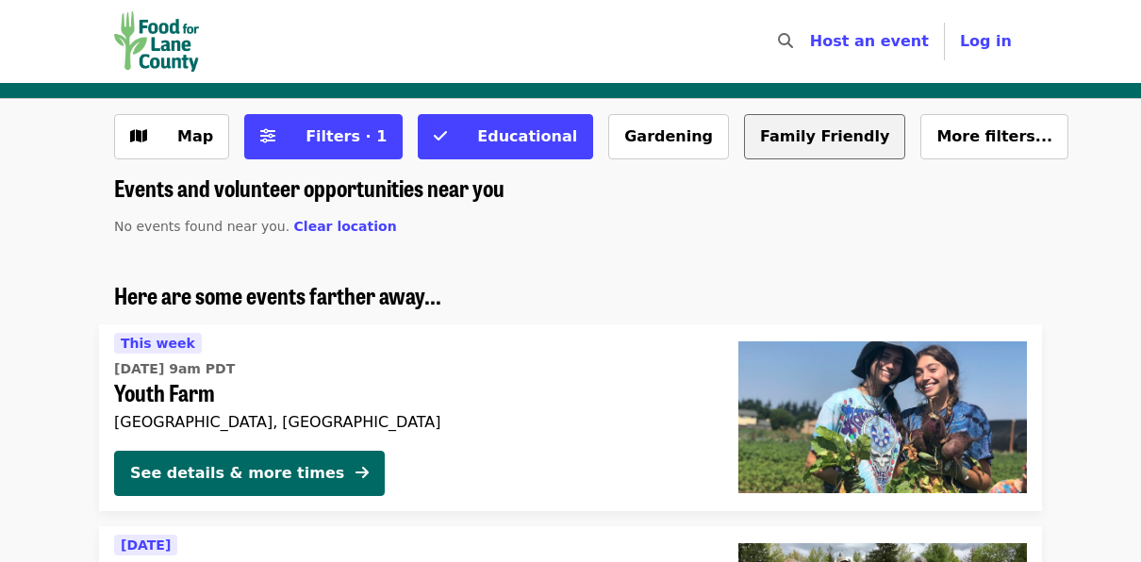
click at [749, 134] on button "Family Friendly" at bounding box center [824, 136] width 161 height 45
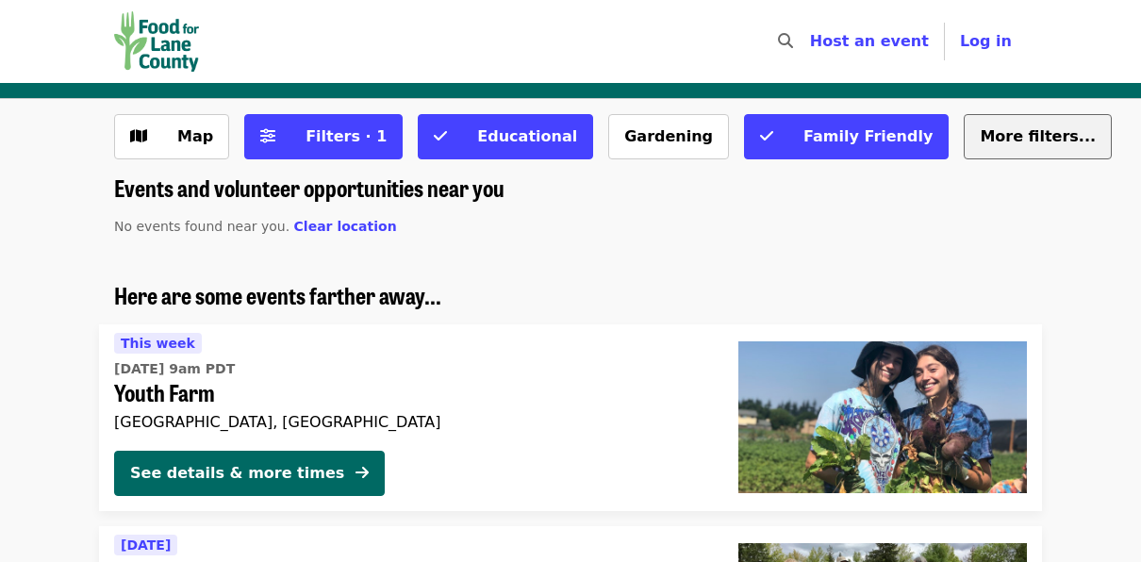
click at [980, 139] on span "More filters..." at bounding box center [1038, 136] width 116 height 18
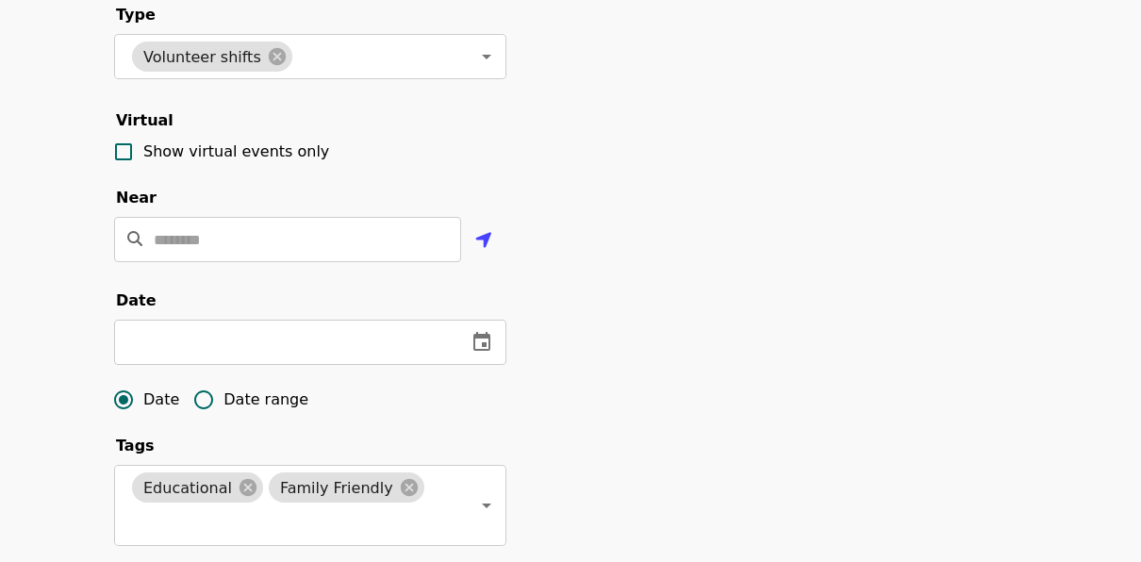
scroll to position [168, 0]
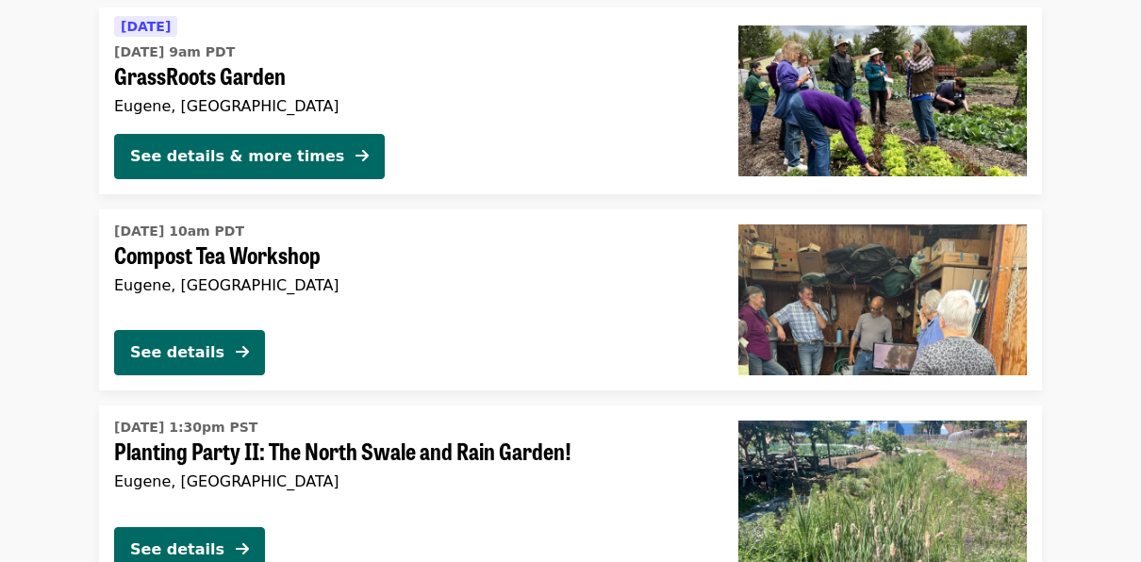
scroll to position [1772, 0]
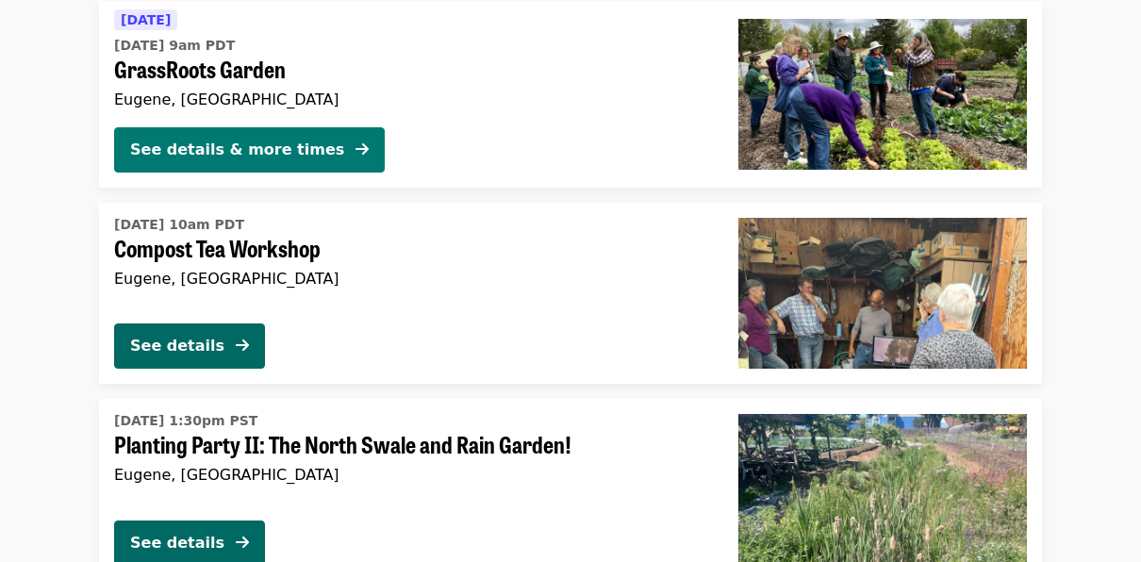
click at [261, 145] on div "See details & more times" at bounding box center [237, 150] width 214 height 23
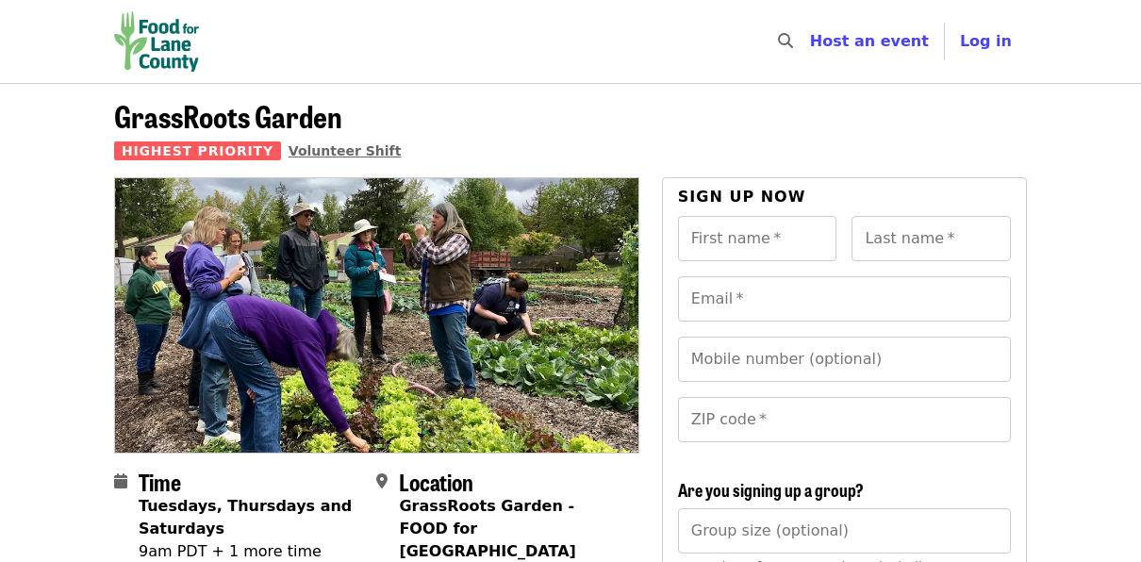
click at [289, 152] on span "Volunteer Shift" at bounding box center [345, 150] width 113 height 15
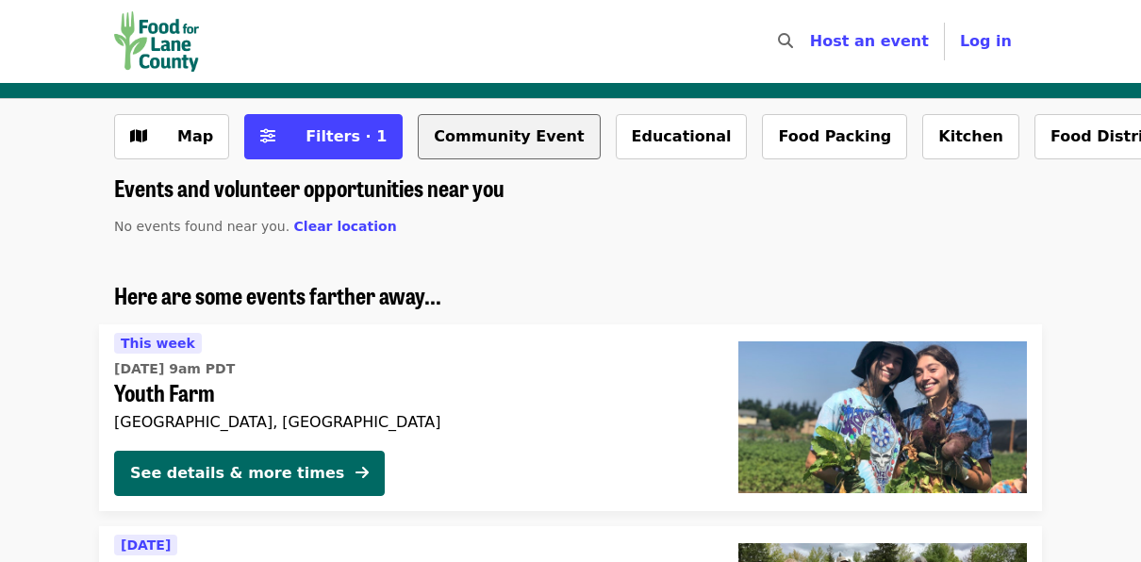
drag, startPoint x: 449, startPoint y: 148, endPoint x: 430, endPoint y: 125, distance: 29.5
click at [430, 125] on button "Community Event" at bounding box center [509, 136] width 182 height 45
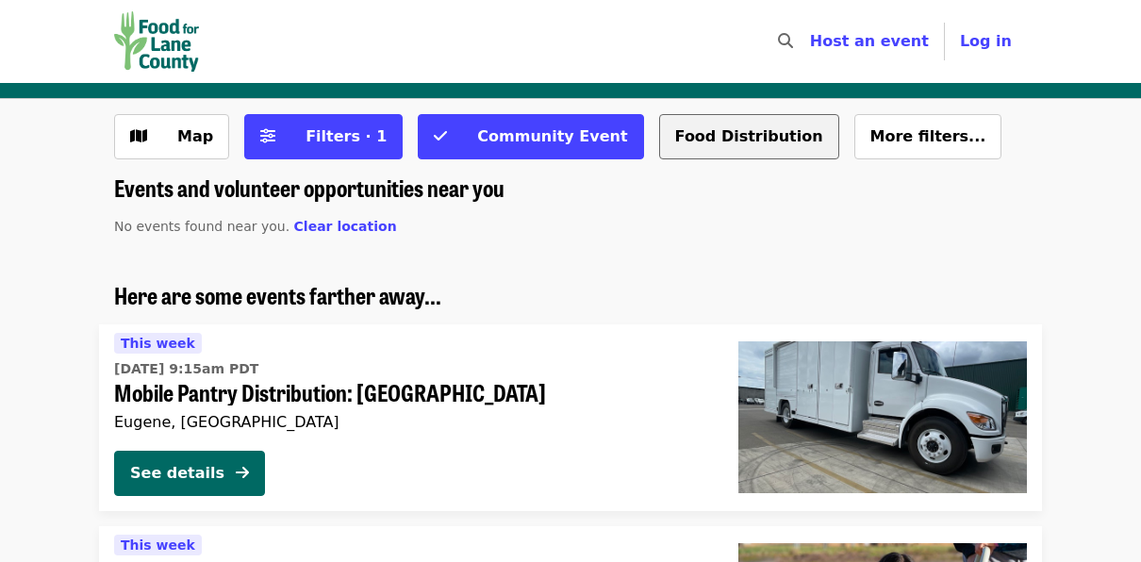
click at [678, 141] on button "Food Distribution" at bounding box center [749, 136] width 180 height 45
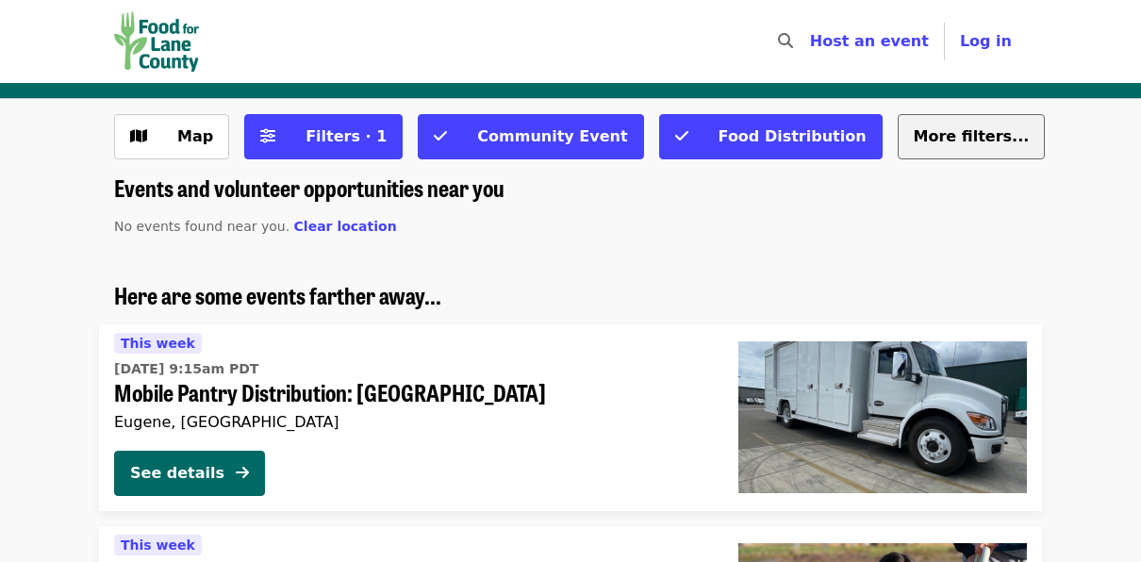
click at [914, 132] on span "More filters..." at bounding box center [972, 136] width 116 height 18
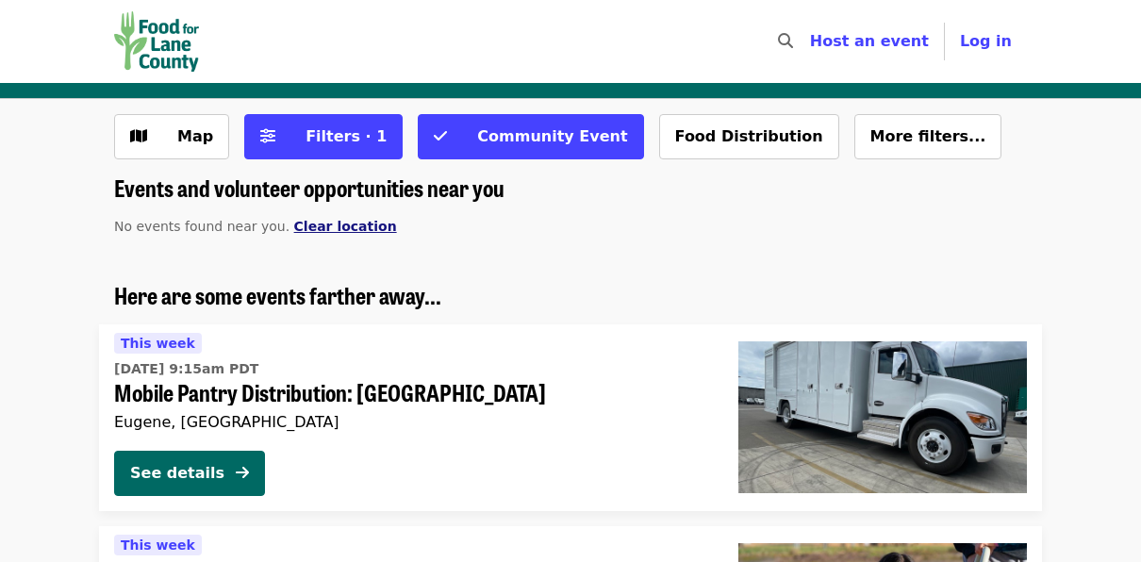
click at [294, 225] on span "Clear location" at bounding box center [345, 226] width 103 height 15
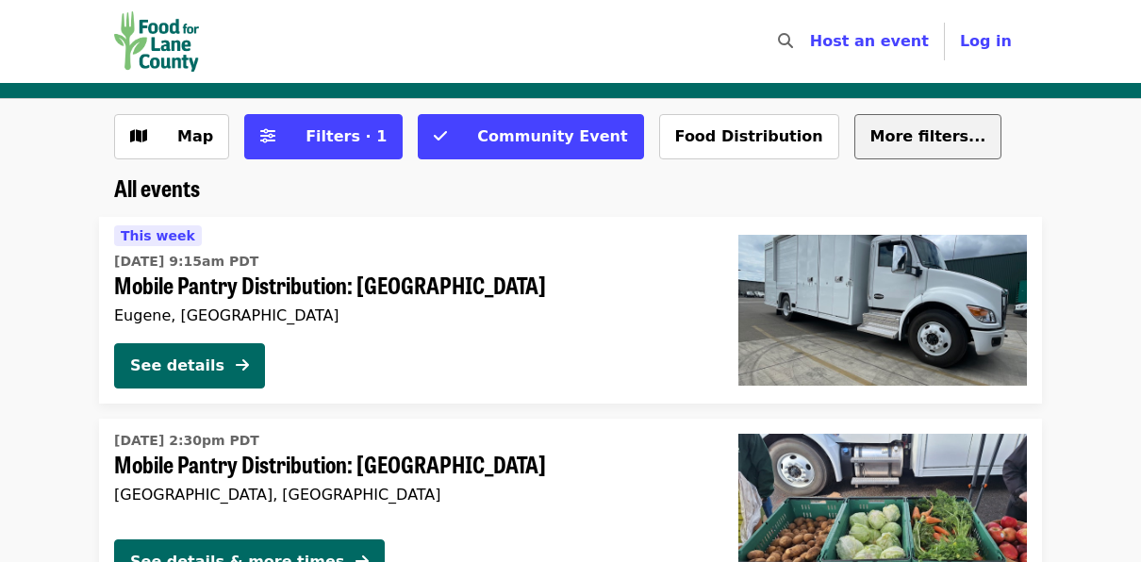
click at [871, 142] on span "More filters..." at bounding box center [929, 136] width 116 height 18
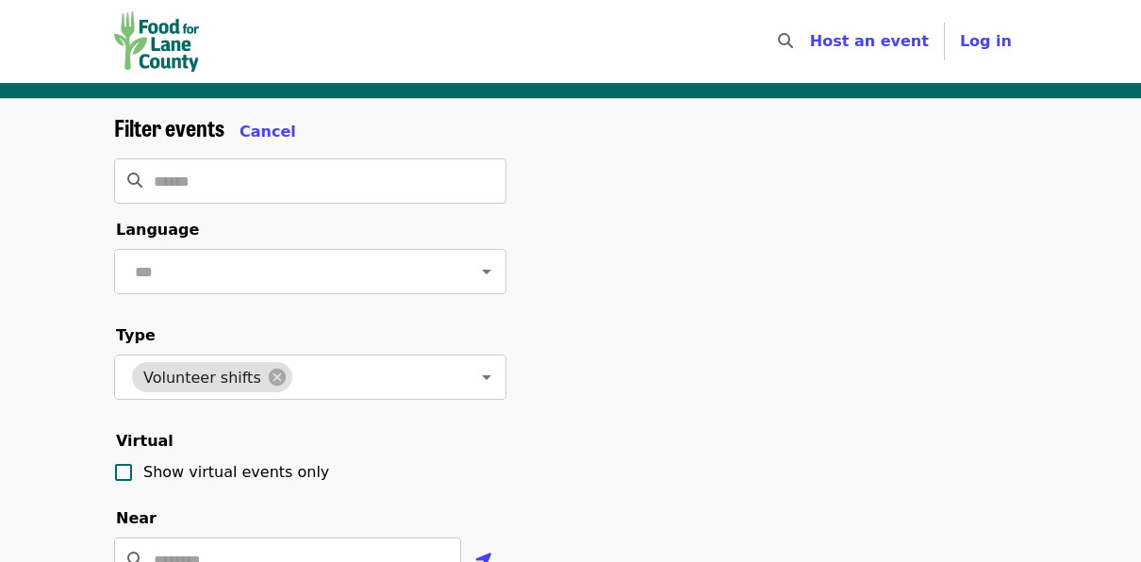
click at [176, 35] on img "Main navigation" at bounding box center [156, 41] width 85 height 60
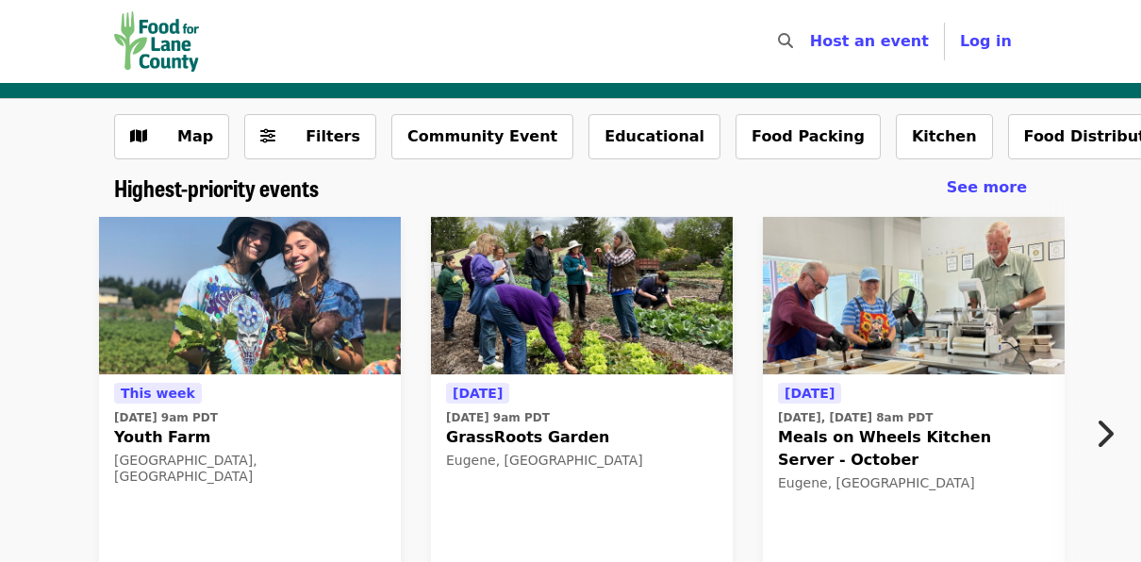
click at [593, 313] on img at bounding box center [582, 296] width 302 height 158
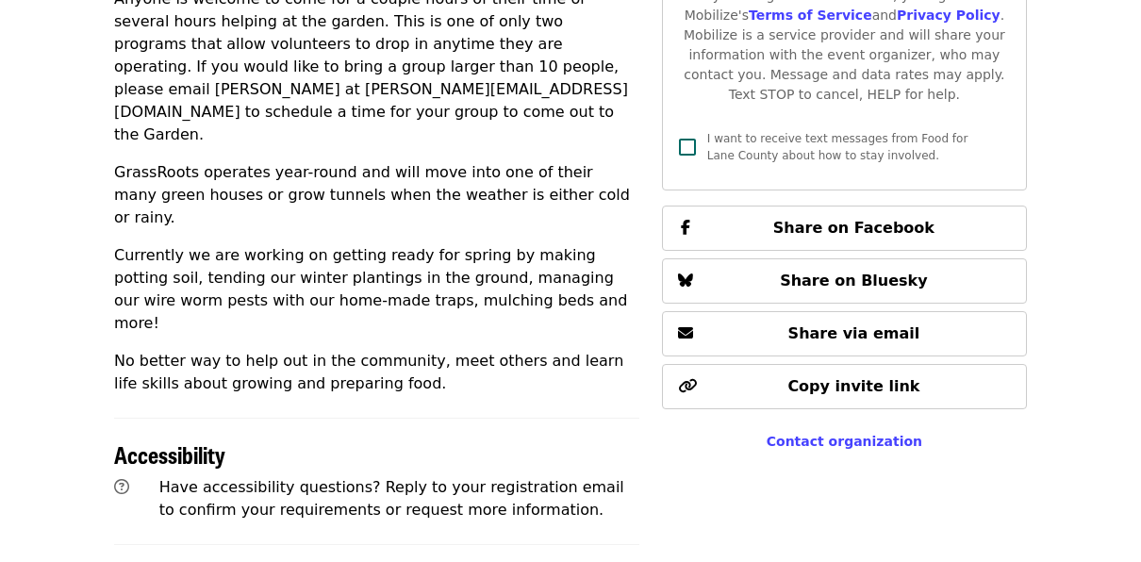
scroll to position [999, 0]
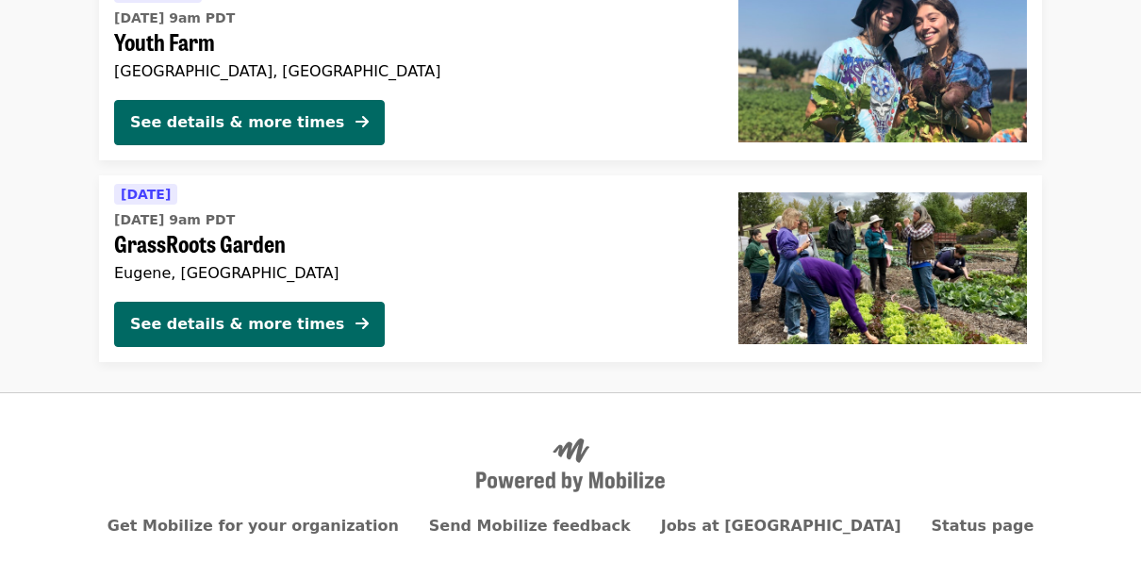
scroll to position [358, 0]
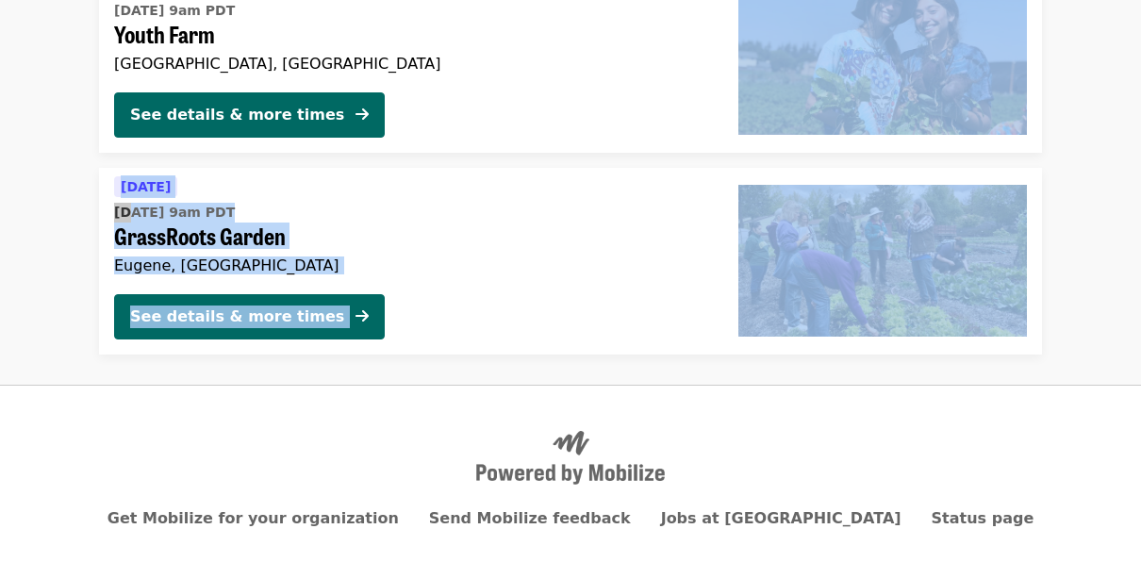
drag, startPoint x: 1120, startPoint y: 353, endPoint x: 1108, endPoint y: 14, distance: 338.8
click at [1108, 14] on ul "Here are some events farther away... This week Wed, Oct 15 @ 9am PDT Youth Farm…" at bounding box center [570, 139] width 1141 height 431
click at [1107, 9] on li "Here are some events farther away... This week Wed, Oct 15 @ 9am PDT Youth Farm…" at bounding box center [570, 38] width 1141 height 229
click at [234, 309] on div "See details & more times" at bounding box center [237, 317] width 214 height 23
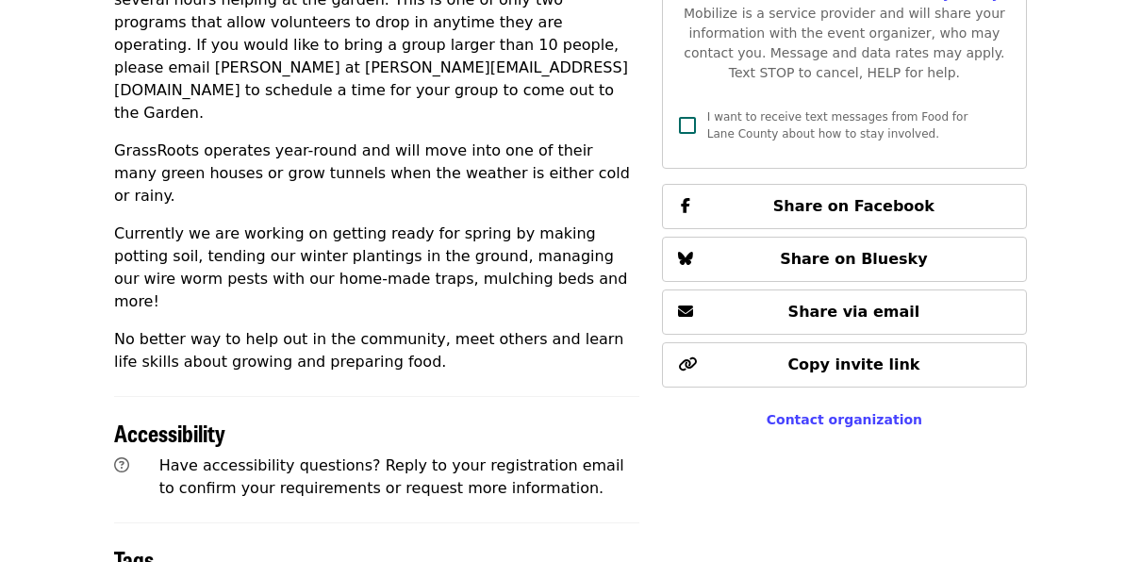
scroll to position [1021, 0]
